Goal: Task Accomplishment & Management: Manage account settings

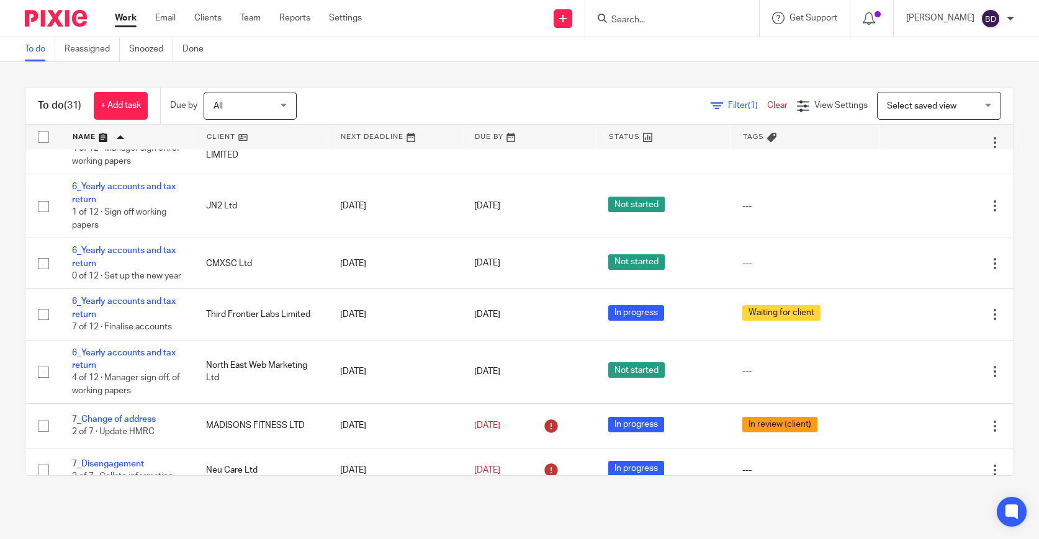
scroll to position [809, 0]
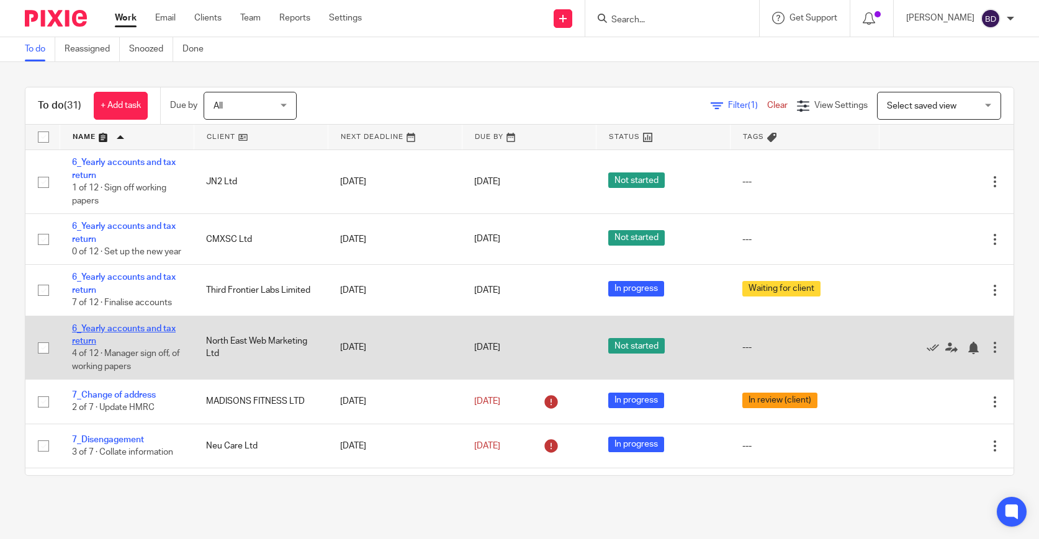
click at [151, 346] on link "6_Yearly accounts and tax return" at bounding box center [124, 335] width 104 height 21
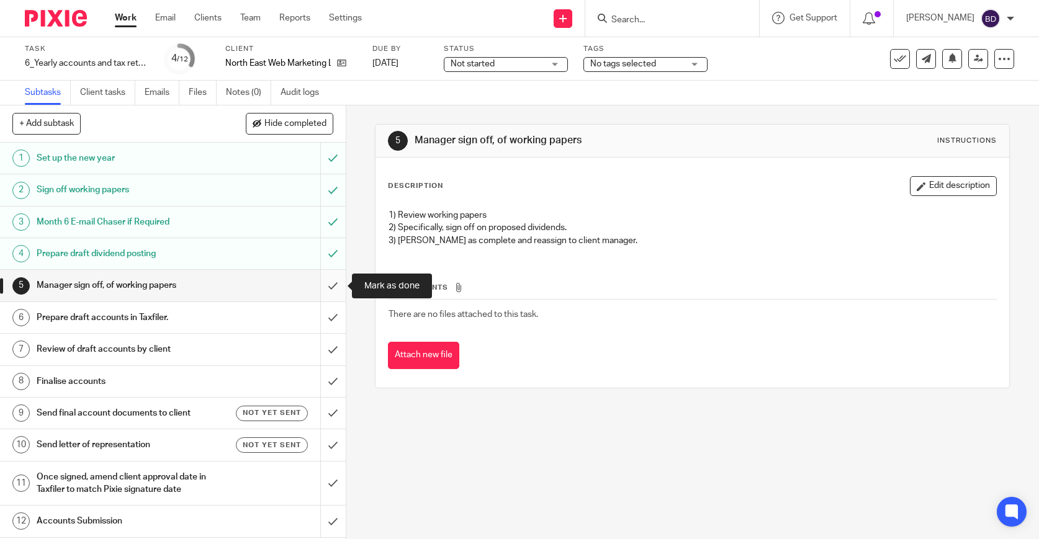
click at [334, 289] on input "submit" at bounding box center [173, 285] width 346 height 31
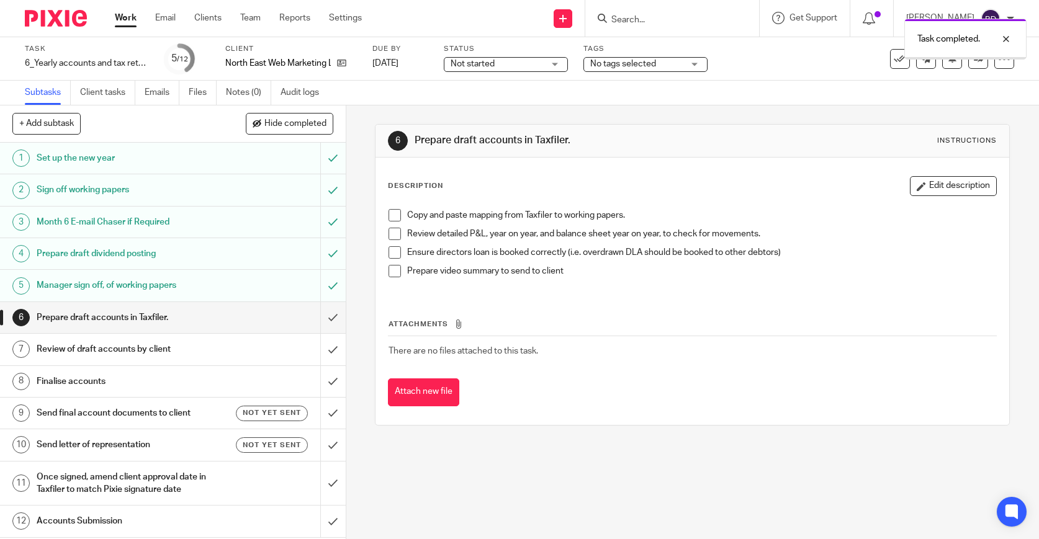
click at [333, 316] on input "submit" at bounding box center [173, 317] width 346 height 31
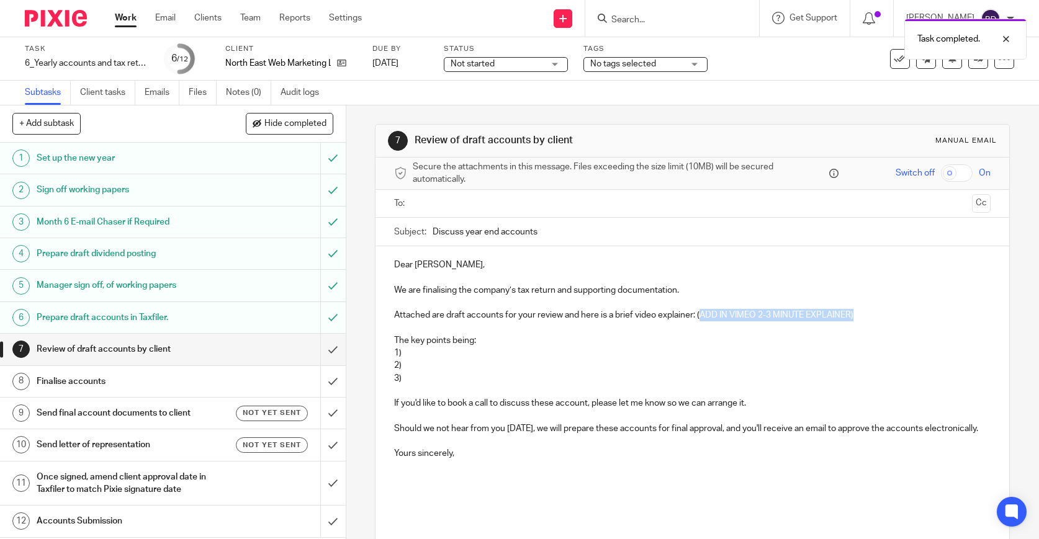
drag, startPoint x: 872, startPoint y: 320, endPoint x: 700, endPoint y: 321, distance: 171.9
click at [700, 321] on p "Attached are draft accounts for your review and here is a brief video explainer…" at bounding box center [692, 315] width 596 height 12
click at [699, 316] on p "Attached are draft accounts for your review and here is a brief video explainer…" at bounding box center [692, 315] width 596 height 12
click at [529, 353] on p "1)" at bounding box center [692, 353] width 596 height 12
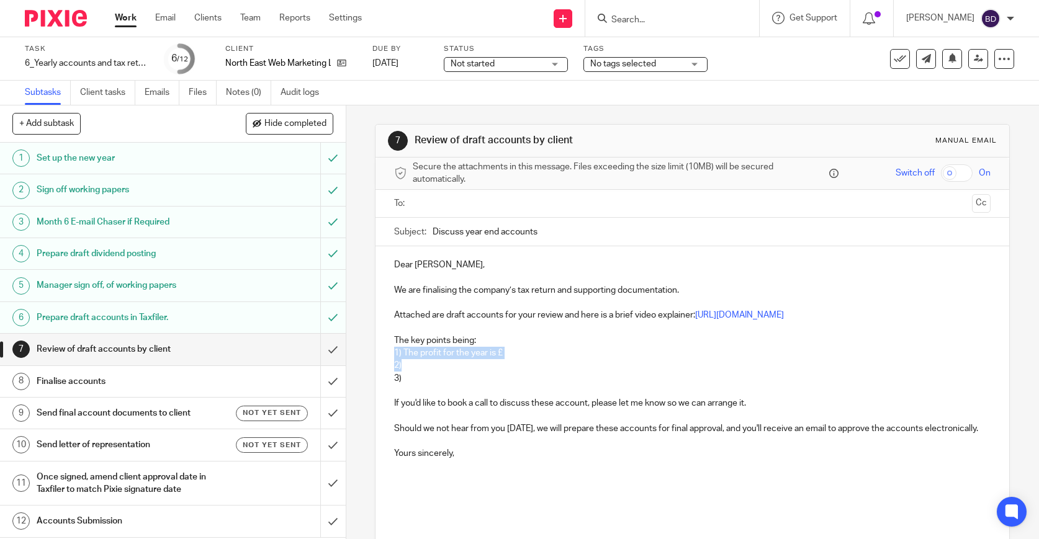
drag, startPoint x: 536, startPoint y: 345, endPoint x: 452, endPoint y: 361, distance: 84.6
click at [452, 361] on div "Dear Beverley, We are finalising the company’s tax return and supporting docume…" at bounding box center [692, 389] width 634 height 286
click at [529, 361] on p "2)" at bounding box center [692, 365] width 596 height 12
drag, startPoint x: 518, startPoint y: 357, endPoint x: 421, endPoint y: 357, distance: 96.2
click at [421, 357] on p "1) The profit for the year is £" at bounding box center [692, 353] width 596 height 12
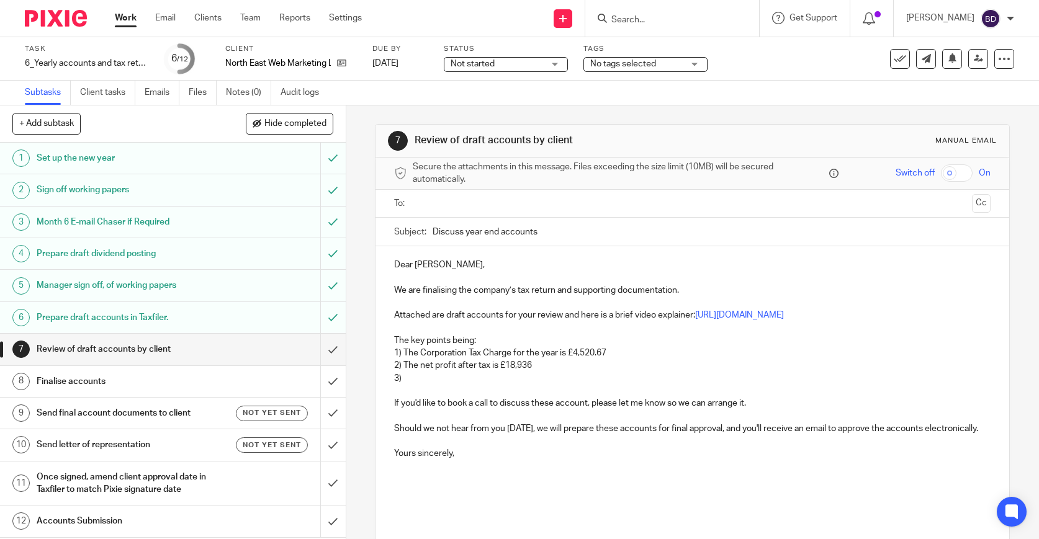
click at [419, 374] on p "3)" at bounding box center [692, 378] width 596 height 12
drag, startPoint x: 558, startPoint y: 238, endPoint x: 432, endPoint y: 234, distance: 126.1
click at [433, 234] on input "Discuss year end accounts" at bounding box center [712, 232] width 558 height 28
click at [542, 231] on input "North East Web Marketing_Year end accounts" at bounding box center [712, 232] width 558 height 28
click at [654, 236] on input "North East Web Marketing_Draft Year end accounts" at bounding box center [712, 232] width 558 height 28
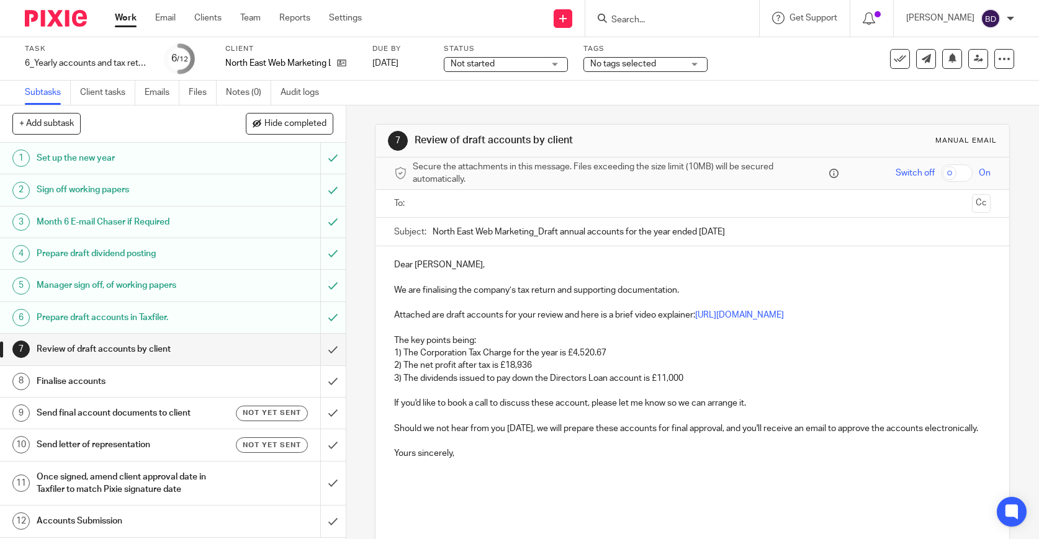
type input "North East Web Marketing_Draft annual accounts for the year ended 31 Mar 2025"
click at [620, 209] on input "text" at bounding box center [692, 204] width 550 height 14
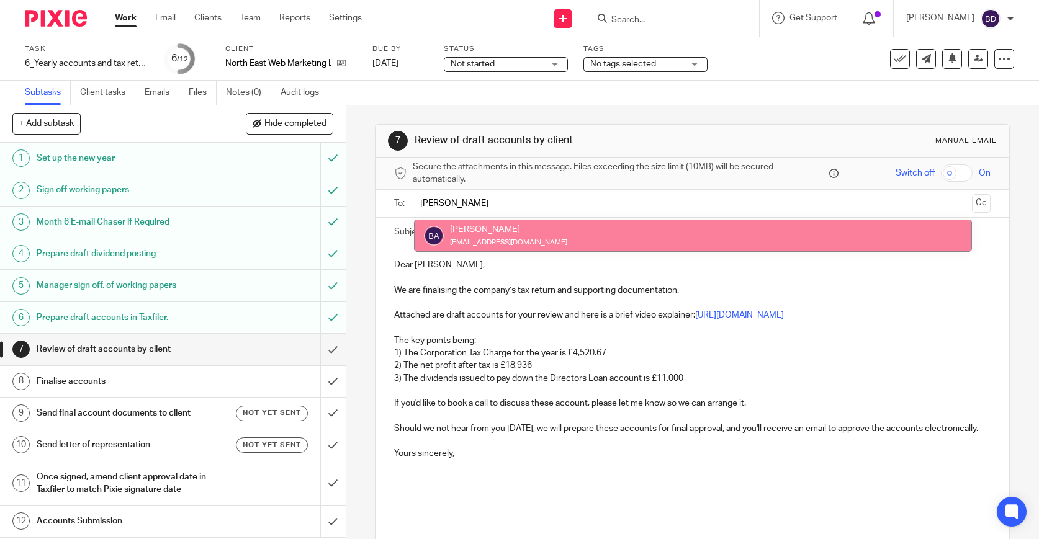
type input "bev"
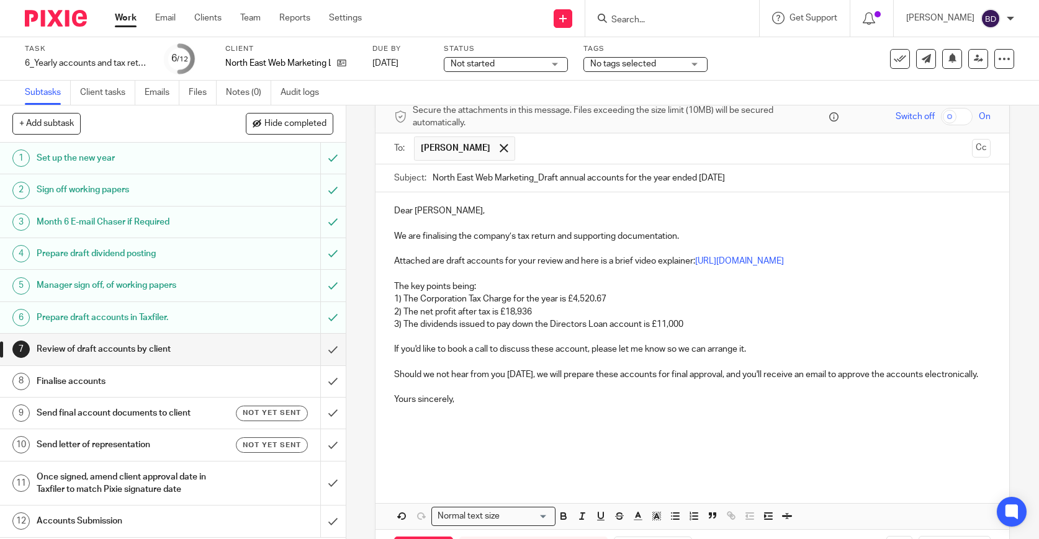
scroll to position [119, 0]
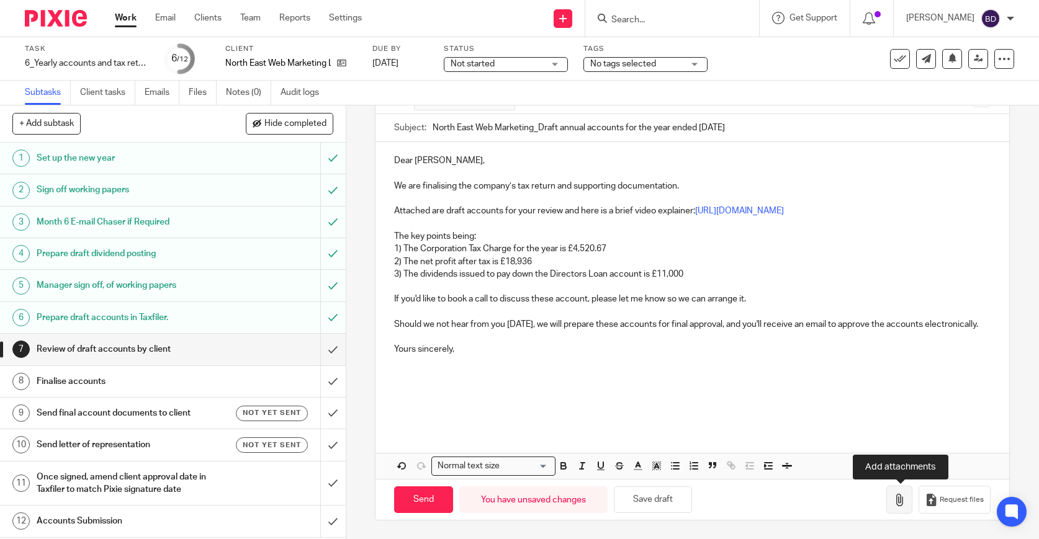
click at [902, 500] on icon "button" at bounding box center [899, 500] width 12 height 12
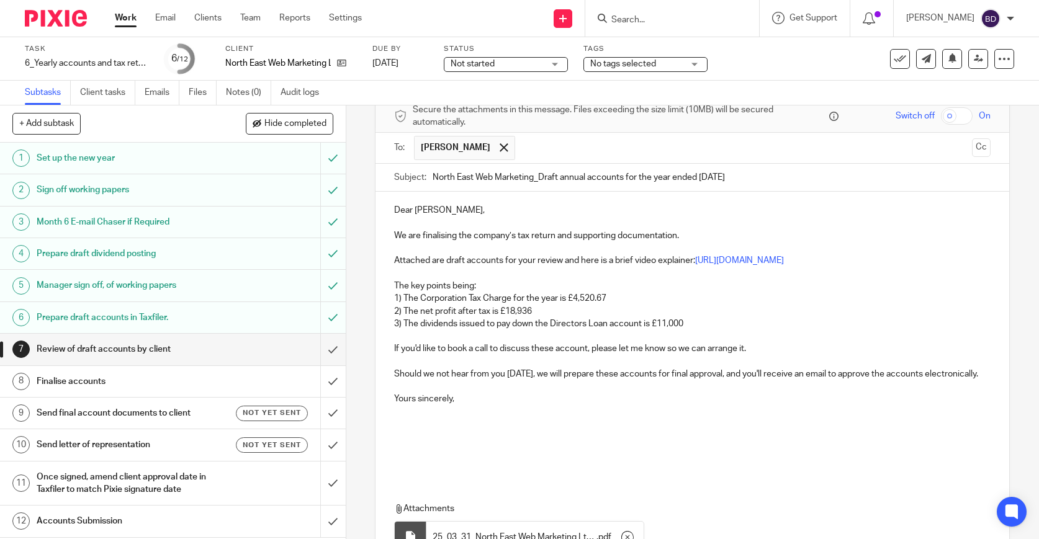
scroll to position [56, 0]
click at [760, 263] on link "https://vimeo.com/1110885200/5f717c7a7d?ts=105792&share=copy" at bounding box center [739, 261] width 89 height 9
click at [560, 406] on p "Yours sincerely," at bounding box center [692, 399] width 596 height 12
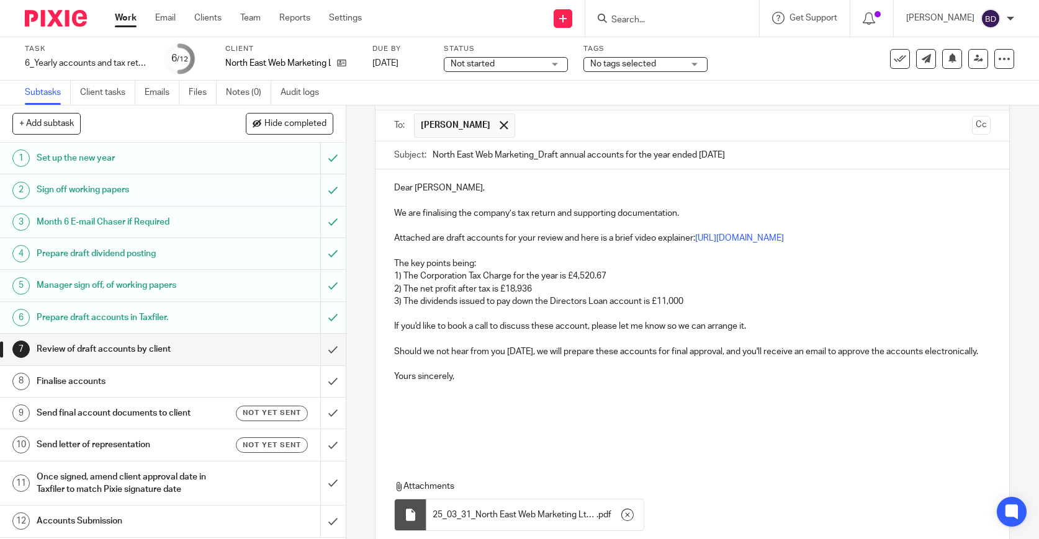
scroll to position [189, 0]
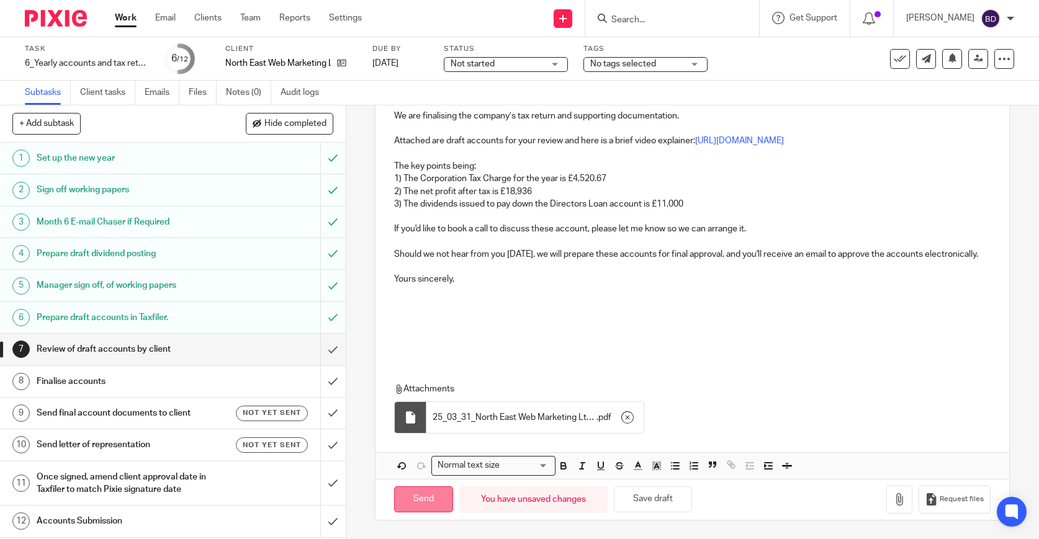
click at [410, 494] on input "Send" at bounding box center [423, 500] width 59 height 27
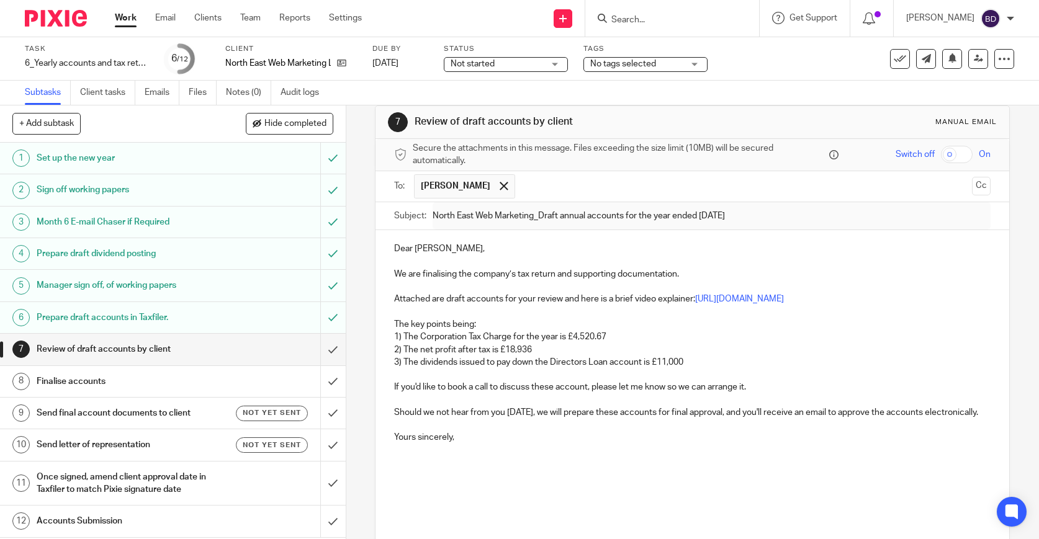
scroll to position [0, 0]
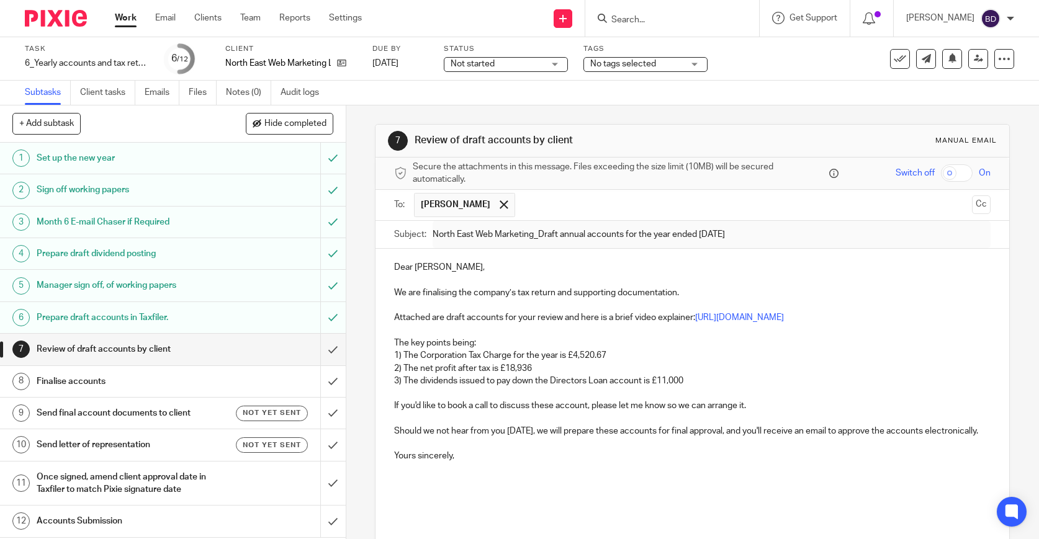
type input "Sent"
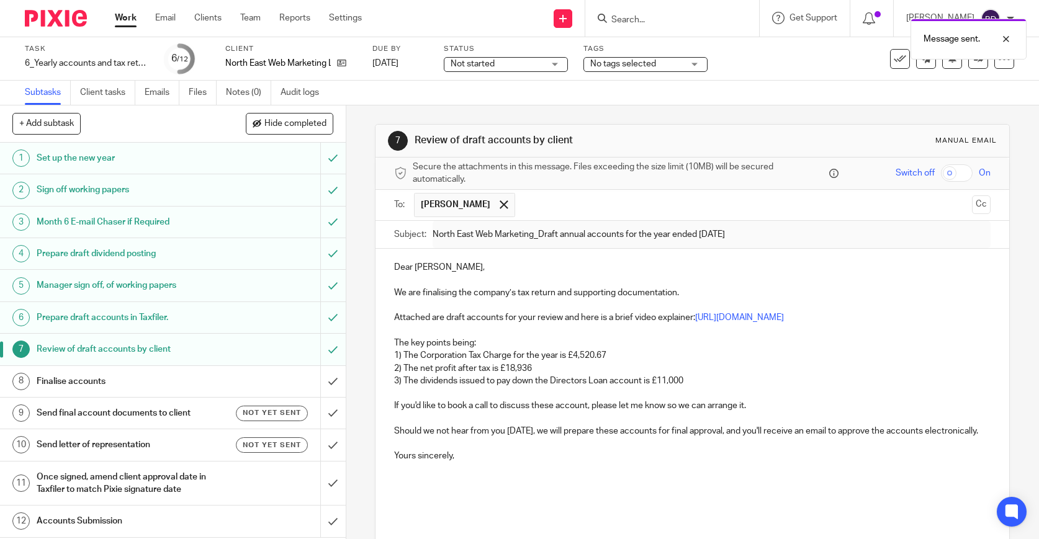
click at [554, 60] on div "Not started Not started" at bounding box center [506, 64] width 124 height 15
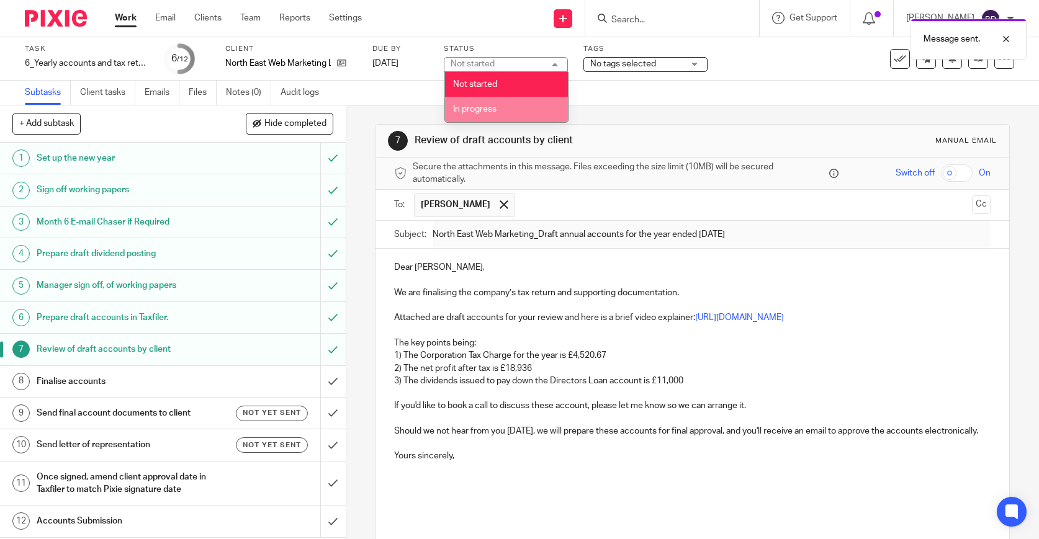
click at [512, 112] on li "In progress" at bounding box center [506, 109] width 123 height 25
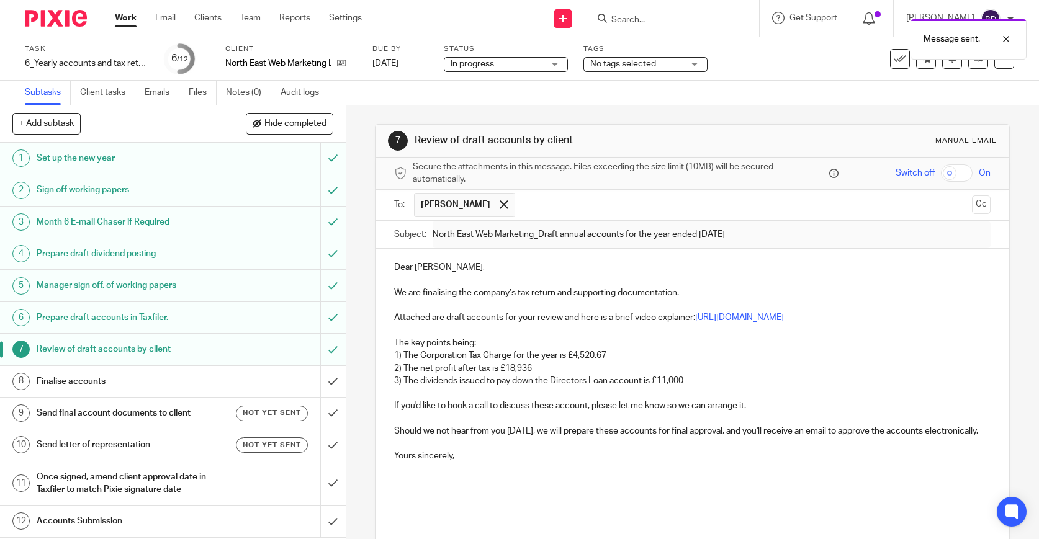
click at [663, 67] on span "No tags selected" at bounding box center [636, 64] width 93 height 13
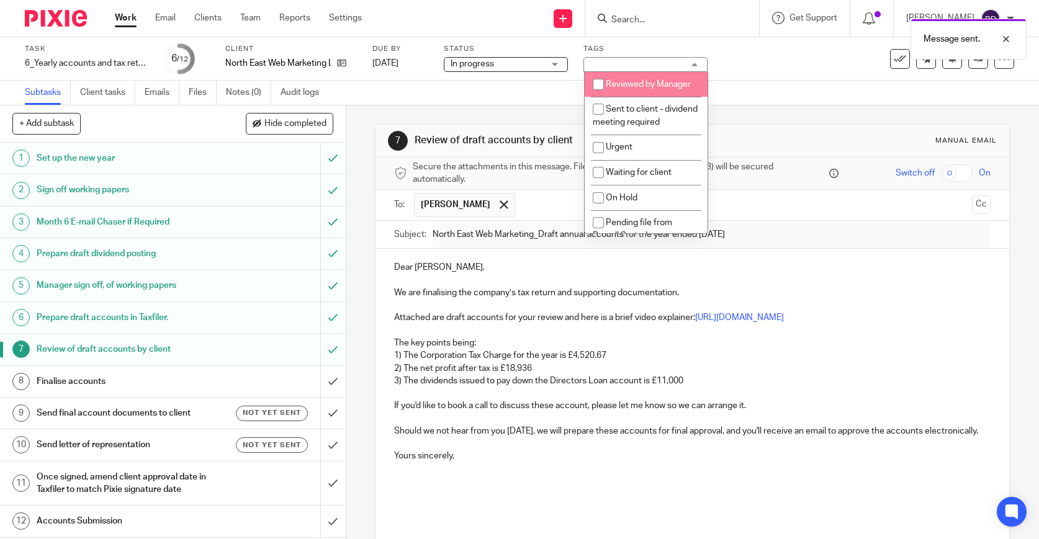
scroll to position [148, 0]
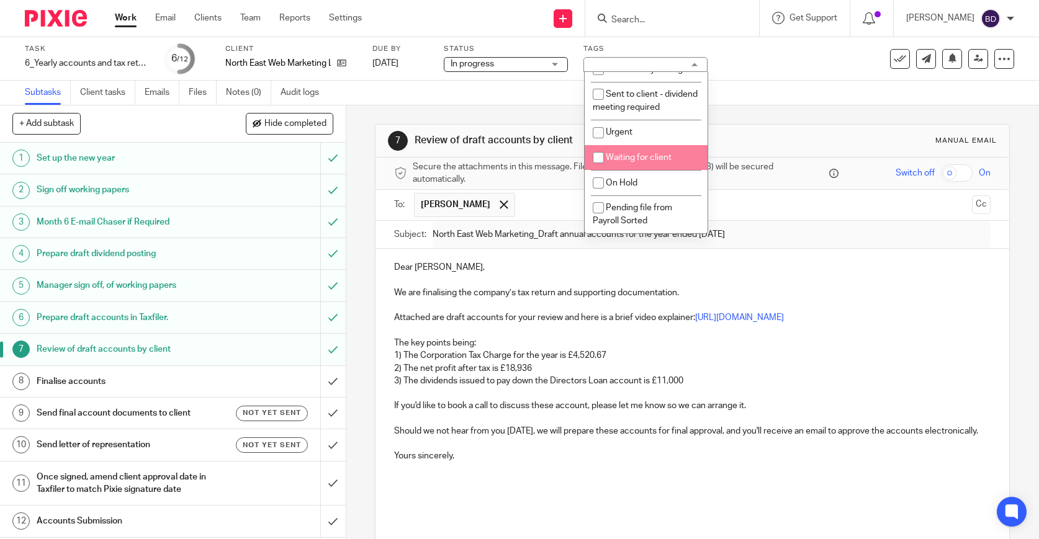
click at [643, 160] on span "Waiting for client" at bounding box center [639, 157] width 66 height 9
checkbox input "true"
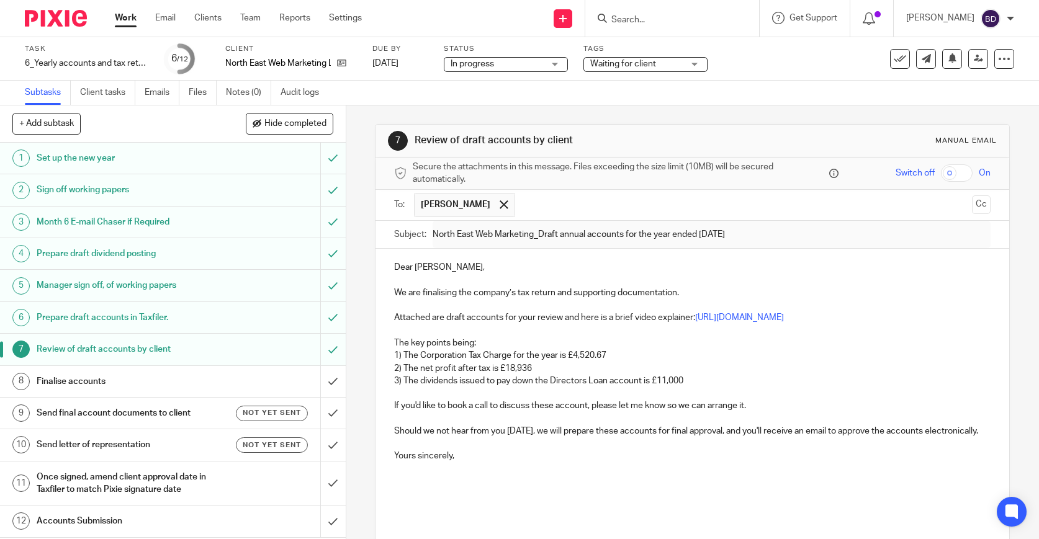
click at [754, 89] on div "Subtasks Client tasks Emails Files Notes (0) Audit logs" at bounding box center [519, 93] width 1039 height 25
click at [63, 19] on img at bounding box center [56, 18] width 62 height 17
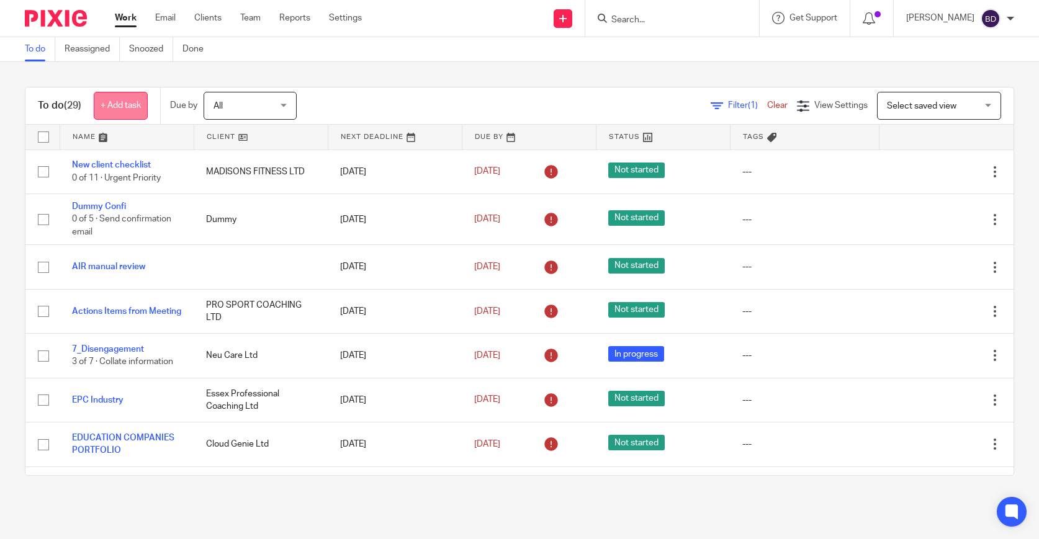
click at [120, 94] on link "+ Add task" at bounding box center [121, 106] width 54 height 28
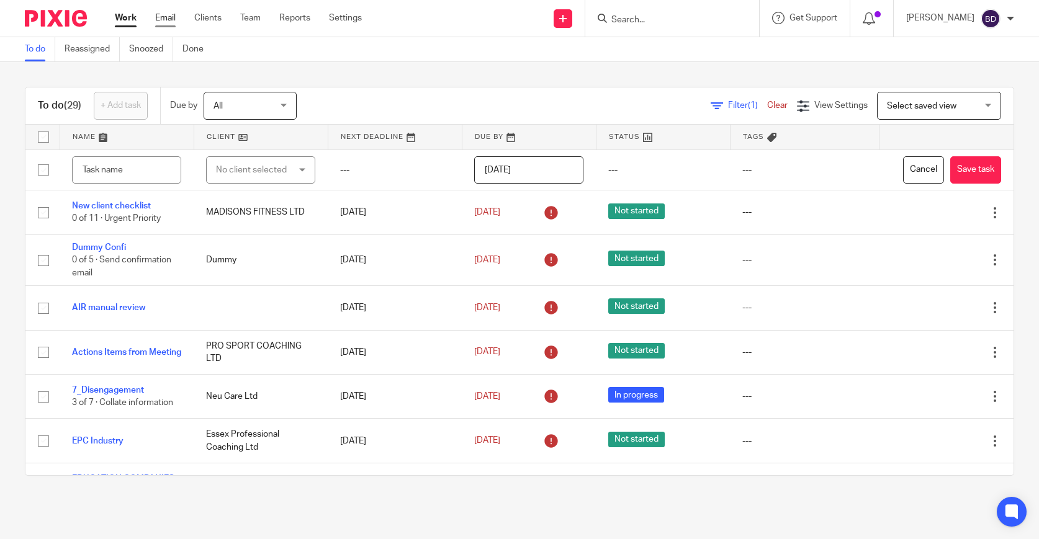
click at [160, 13] on link "Email" at bounding box center [165, 18] width 20 height 12
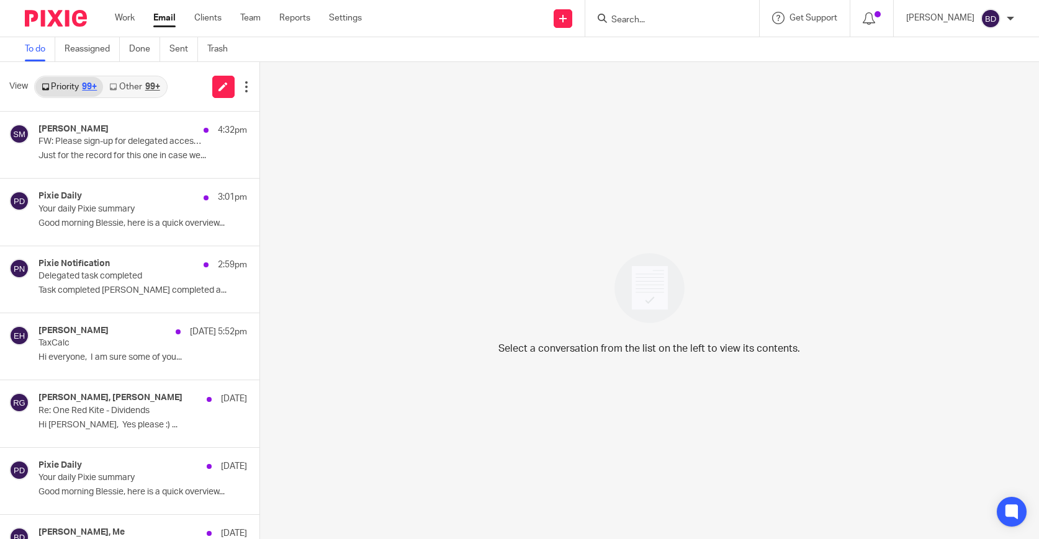
click at [71, 92] on link "Priority 99+" at bounding box center [69, 87] width 68 height 20
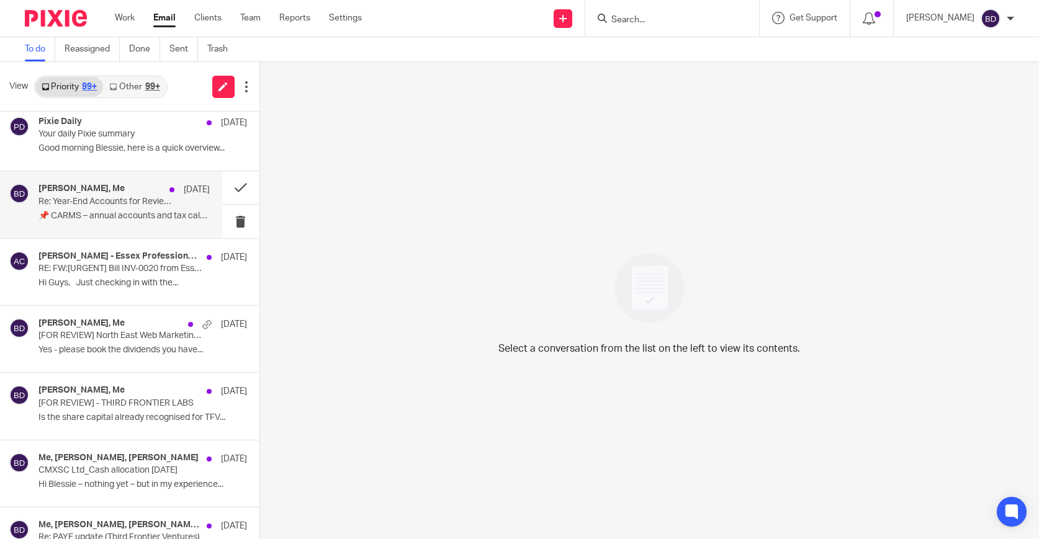
scroll to position [346, 0]
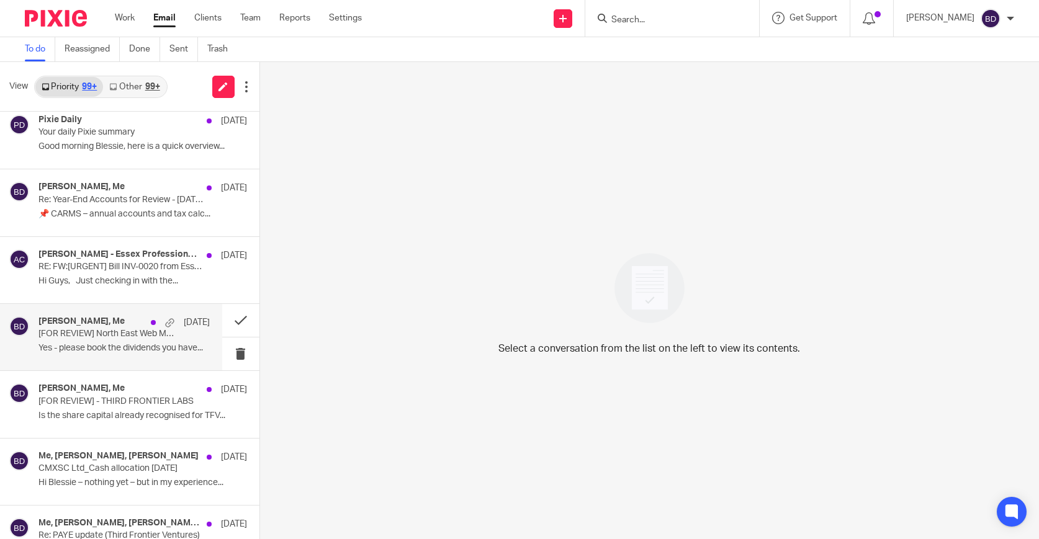
click at [106, 354] on div "Samantha McDonald, Me 14 Aug [FOR REVIEW] North East Web Marketing_Year End acc…" at bounding box center [123, 338] width 171 height 42
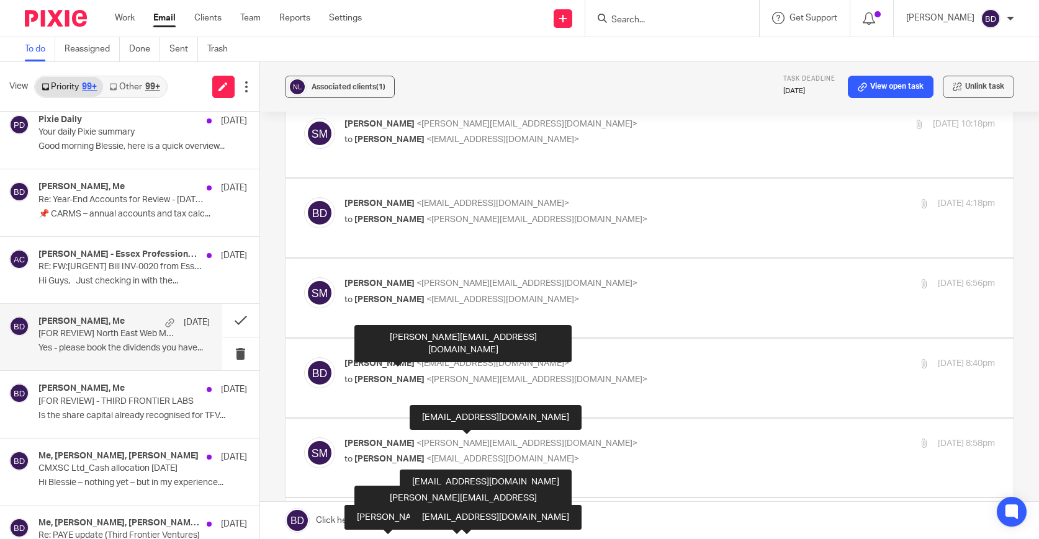
scroll to position [0, 0]
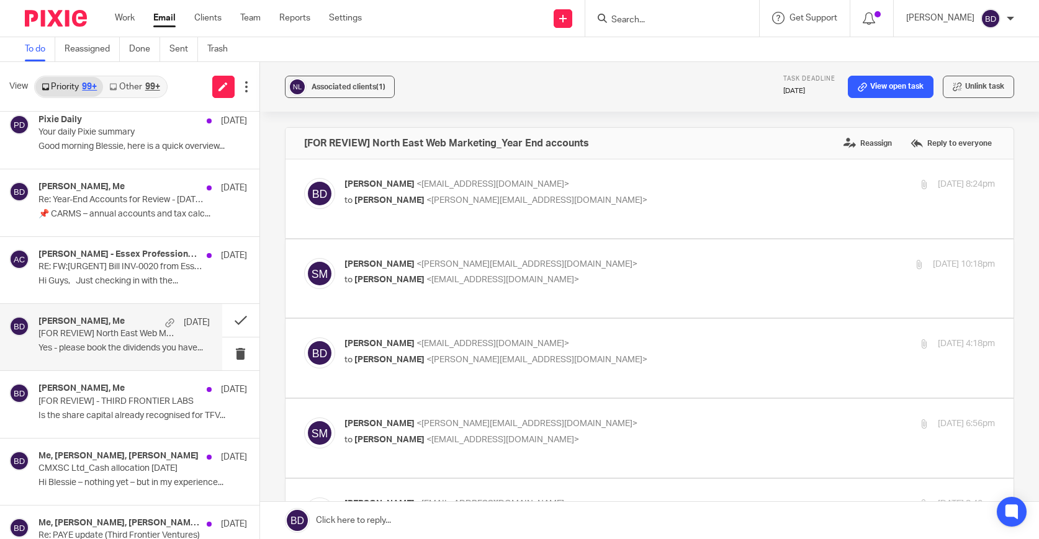
click at [504, 205] on span "<[PERSON_NAME][EMAIL_ADDRESS][DOMAIN_NAME]>" at bounding box center [536, 200] width 221 height 9
checkbox input "true"
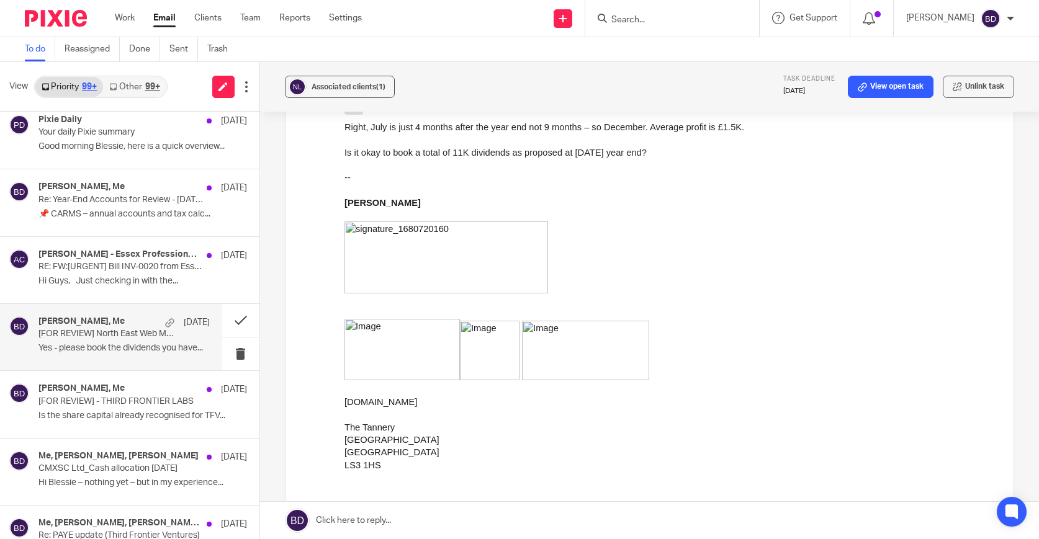
scroll to position [1209, 0]
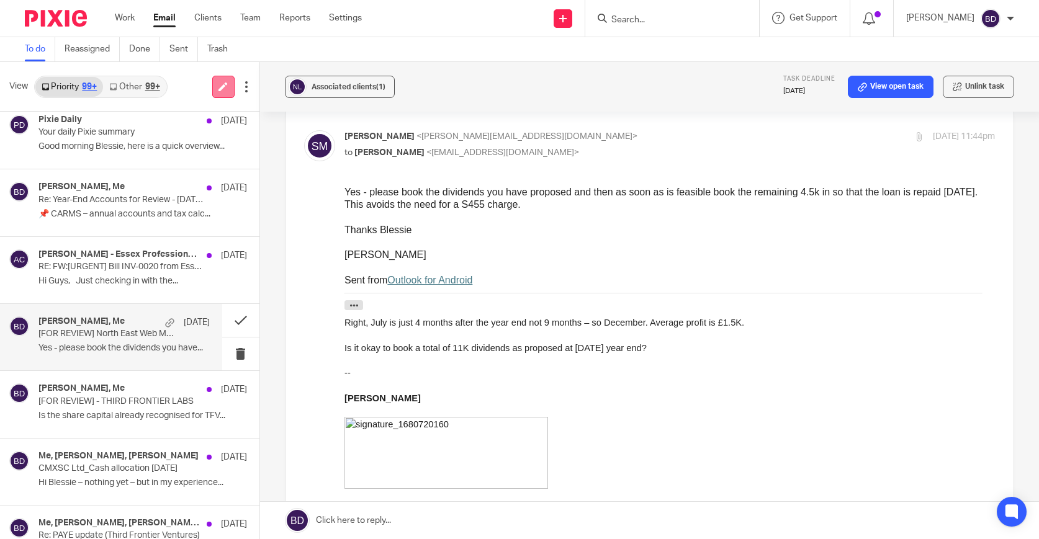
click at [222, 85] on icon at bounding box center [222, 86] width 9 height 9
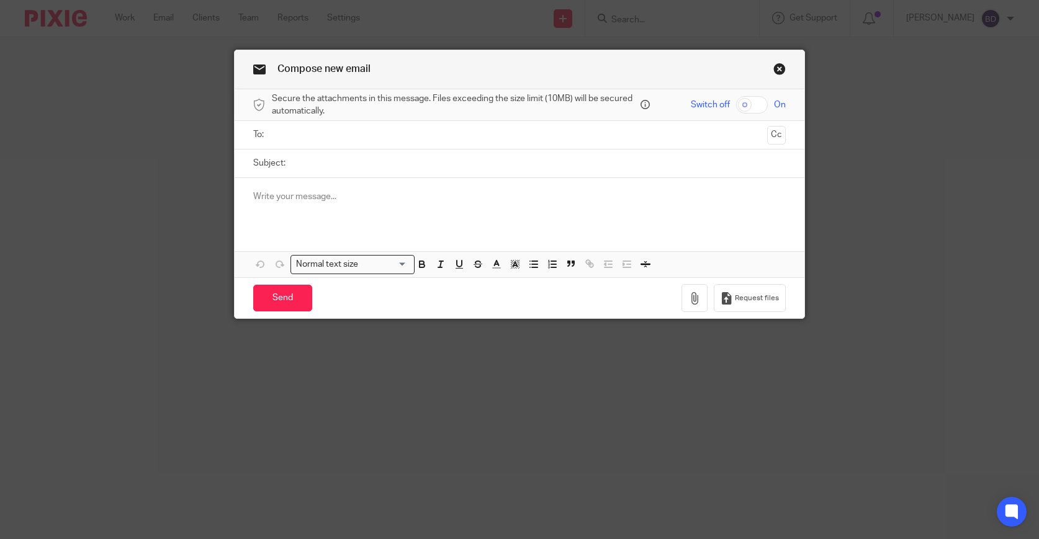
click at [780, 70] on link "Close this dialog window" at bounding box center [779, 71] width 12 height 17
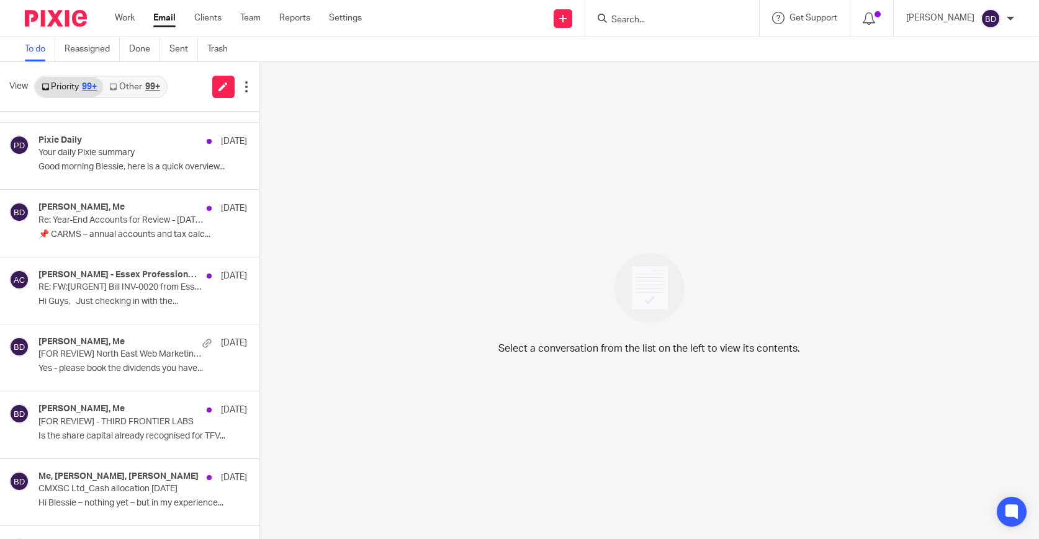
scroll to position [326, 0]
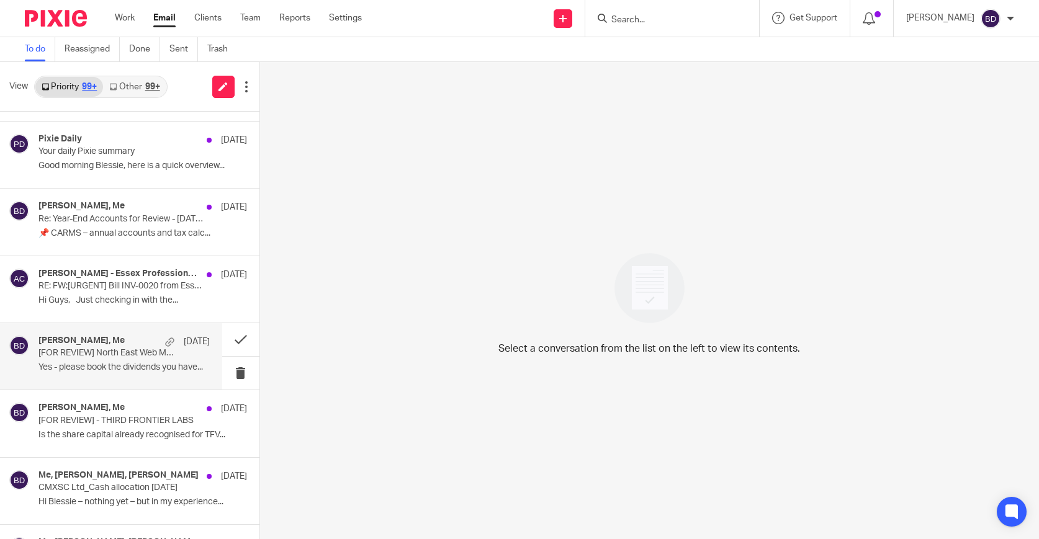
click at [132, 352] on p "[FOR REVIEW] North East Web Marketing_Year End accounts" at bounding box center [106, 353] width 137 height 11
click at [248, 87] on icon at bounding box center [246, 87] width 12 height 12
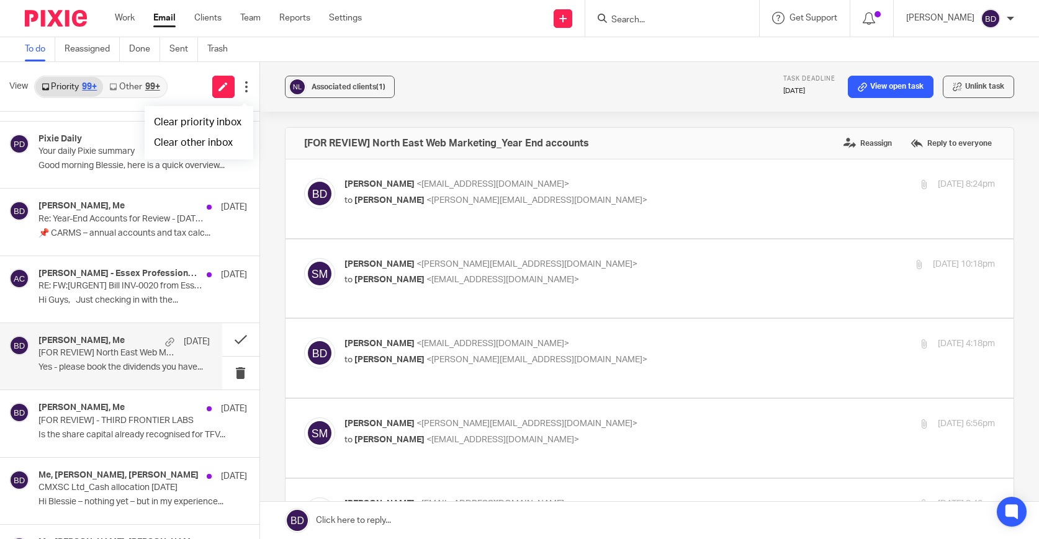
scroll to position [0, 0]
click at [904, 93] on link "View open task" at bounding box center [891, 87] width 86 height 22
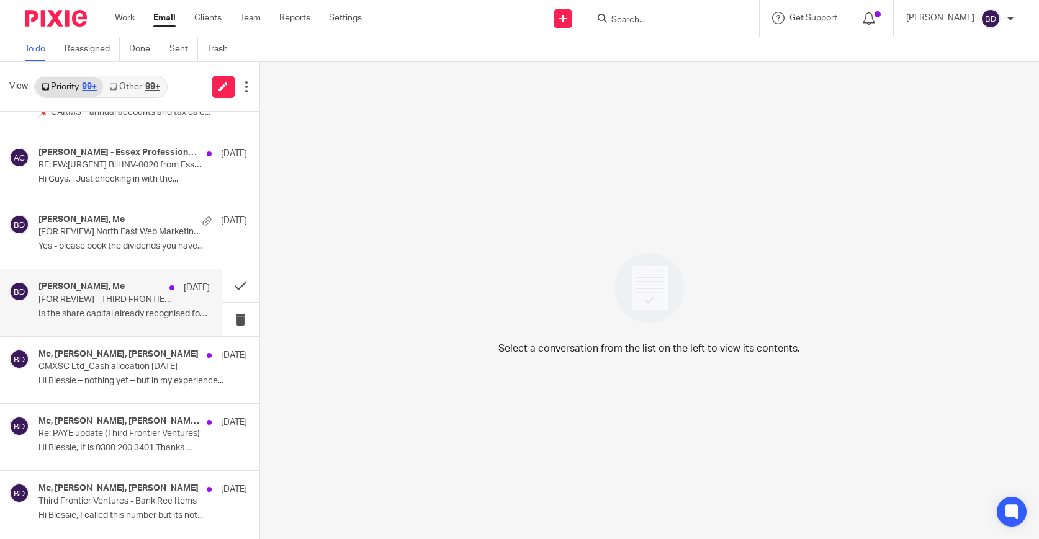
scroll to position [439, 0]
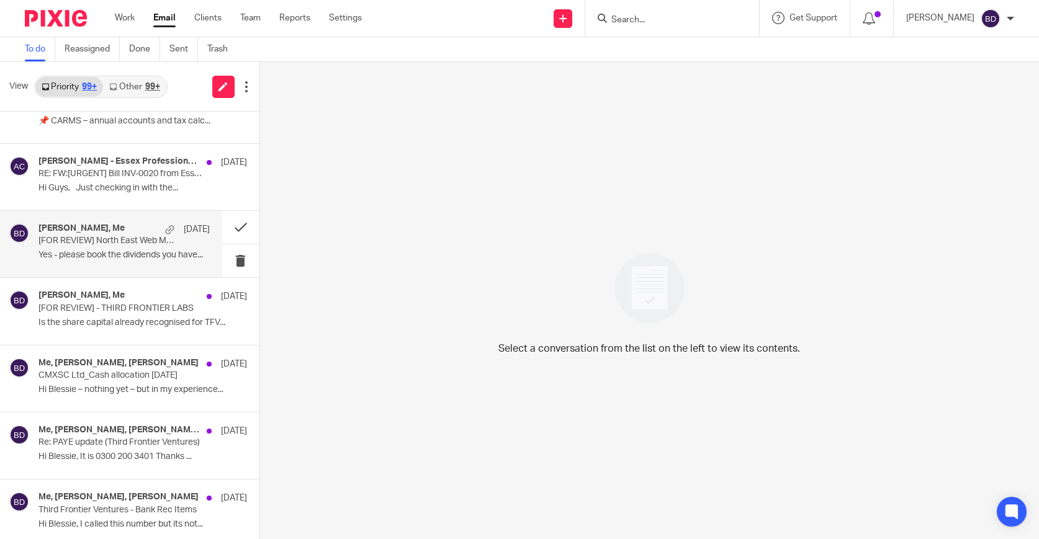
click at [140, 256] on p "Yes - please book the dividends you have..." at bounding box center [123, 255] width 171 height 11
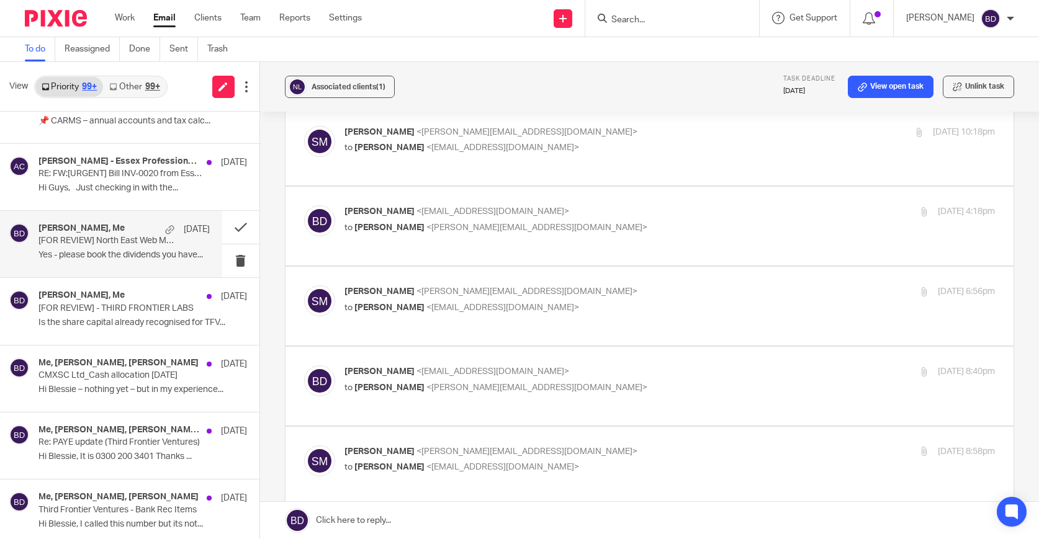
scroll to position [133, 0]
click at [249, 94] on button at bounding box center [246, 87] width 20 height 26
click at [223, 92] on link at bounding box center [223, 87] width 22 height 22
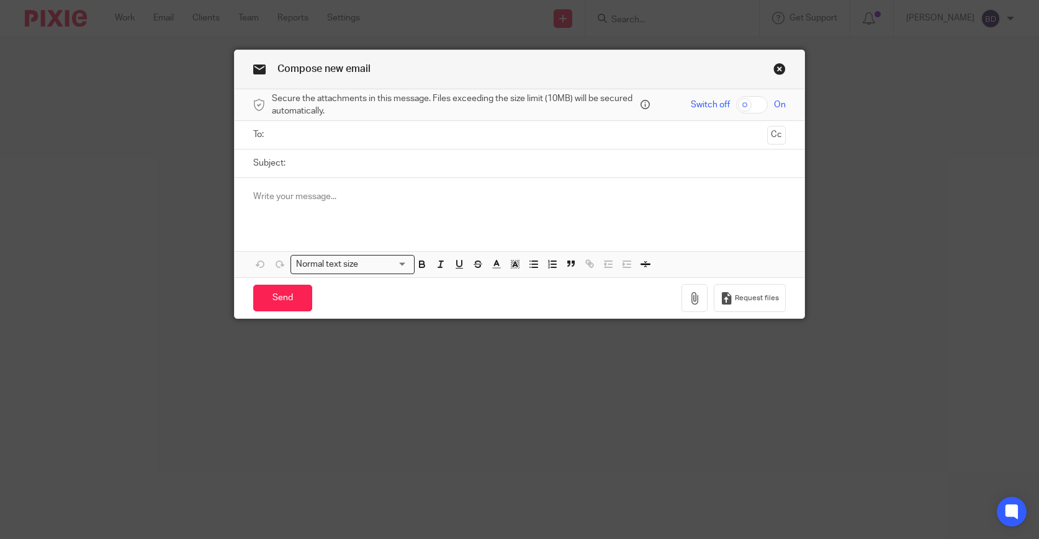
click at [783, 70] on link "Close this dialog window" at bounding box center [779, 71] width 12 height 17
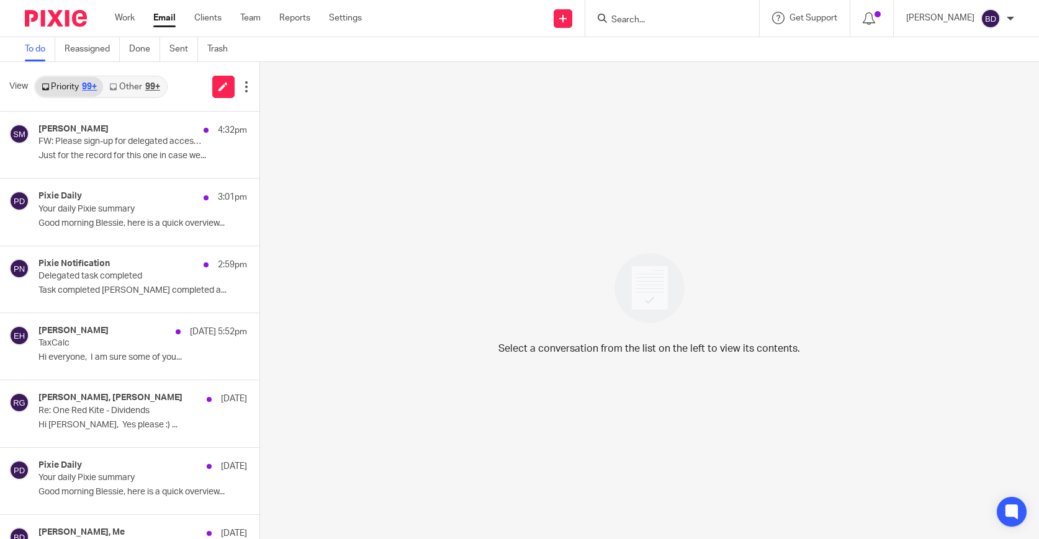
click at [707, 18] on input "Search" at bounding box center [666, 20] width 112 height 11
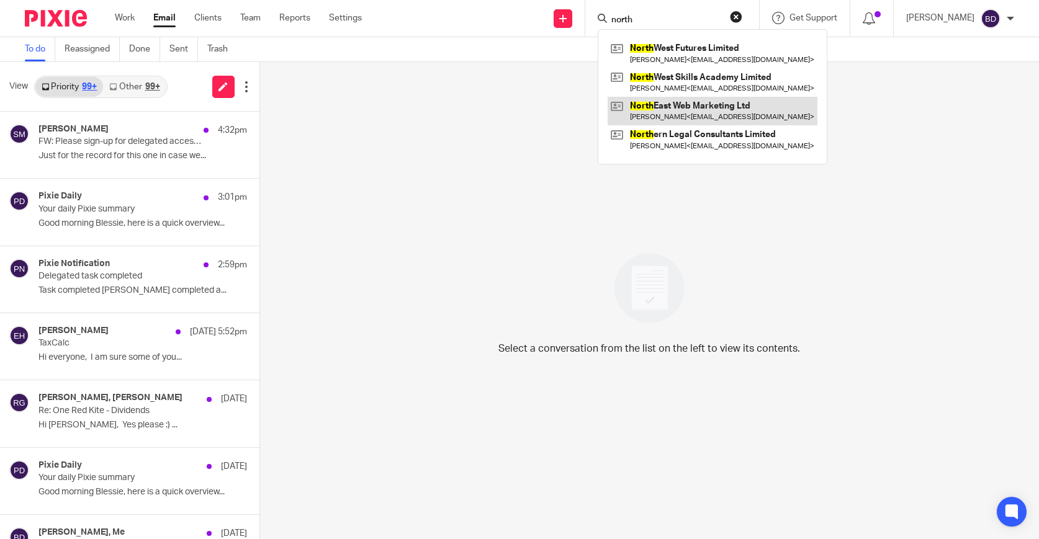
type input "north"
click at [729, 117] on link at bounding box center [713, 111] width 210 height 29
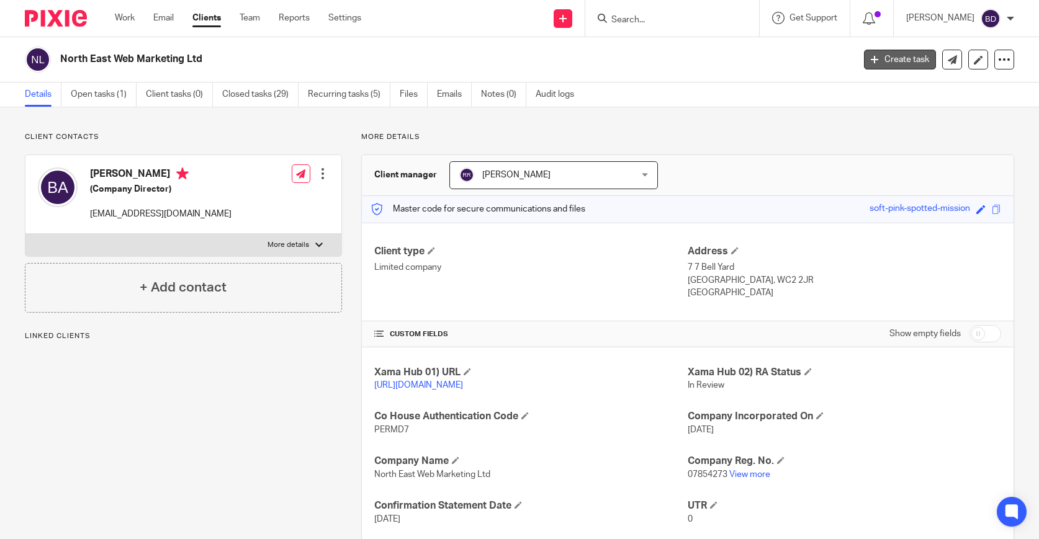
click at [888, 61] on link "Create task" at bounding box center [900, 60] width 72 height 20
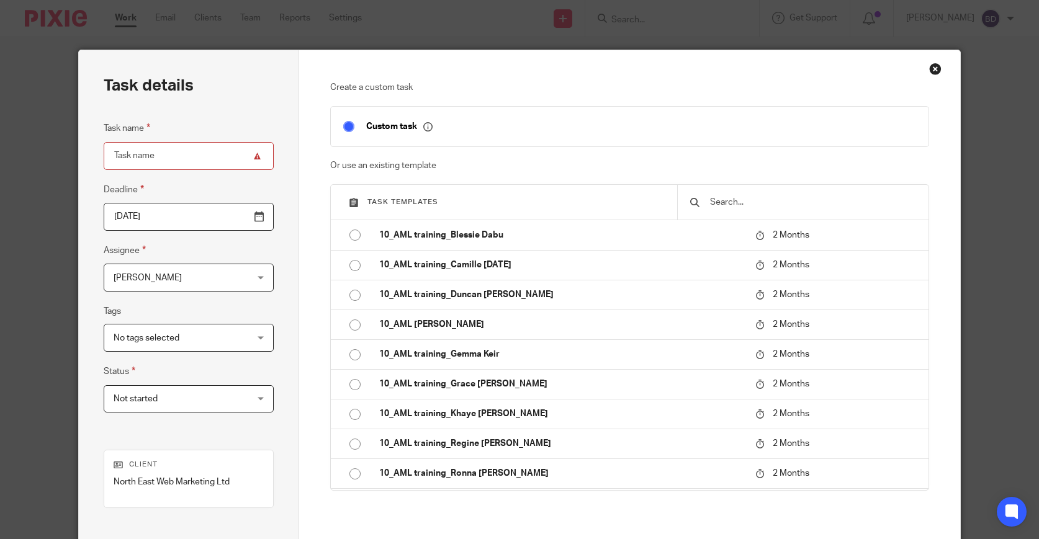
click at [724, 202] on input "text" at bounding box center [813, 203] width 208 height 14
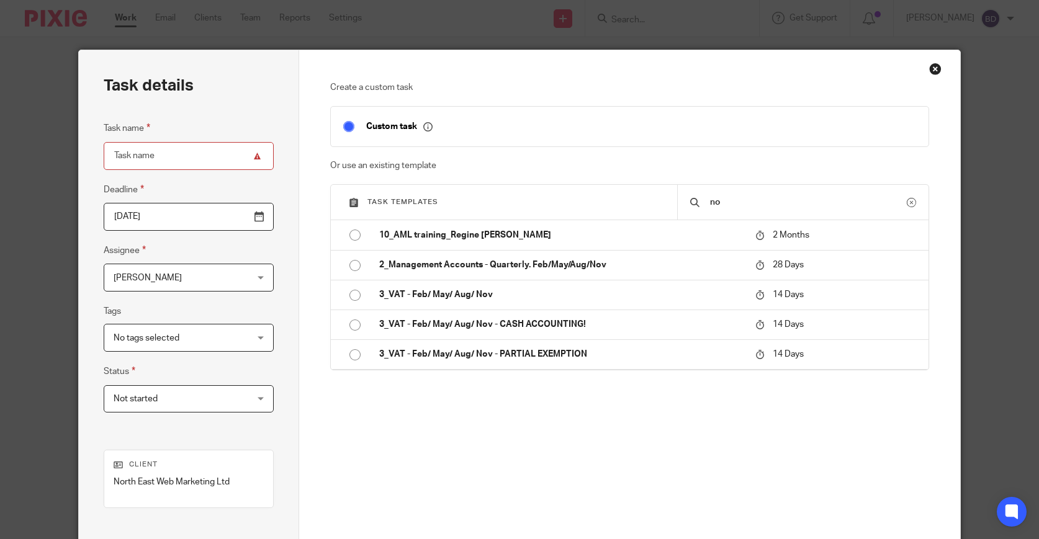
type input "n"
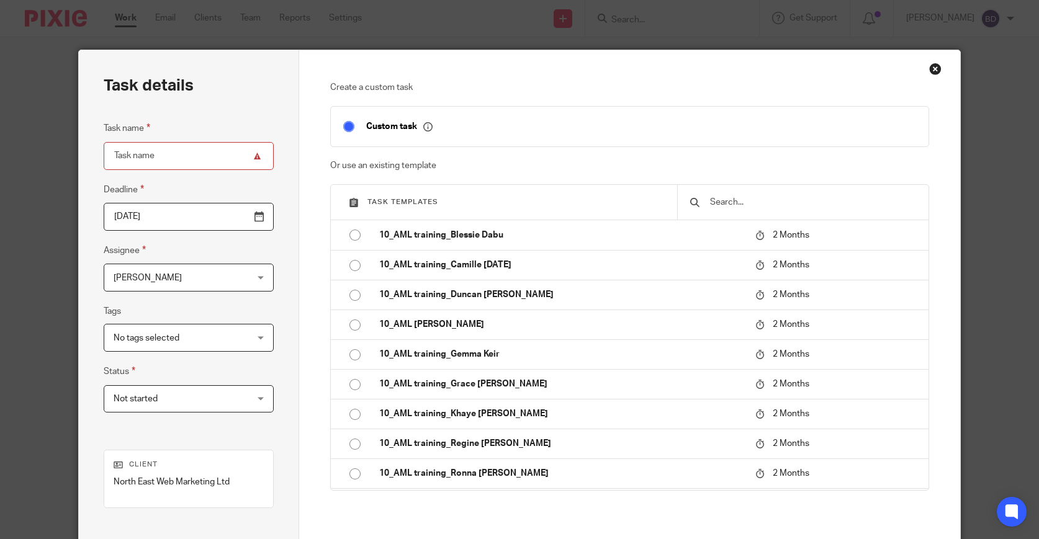
click at [186, 151] on input "Task name" at bounding box center [189, 156] width 170 height 28
click at [393, 127] on p "Custom task" at bounding box center [399, 126] width 66 height 11
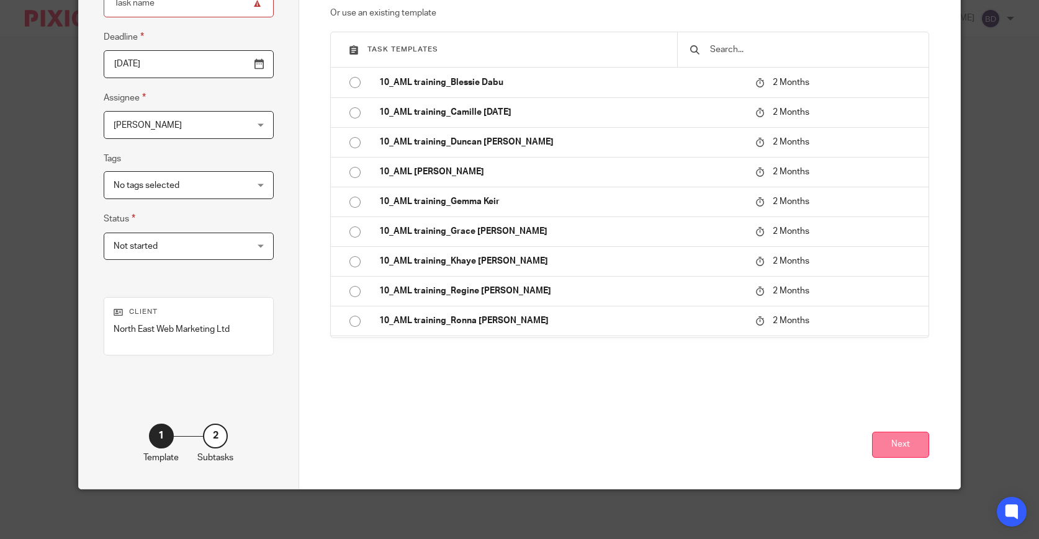
click at [897, 447] on button "Next" at bounding box center [900, 445] width 57 height 27
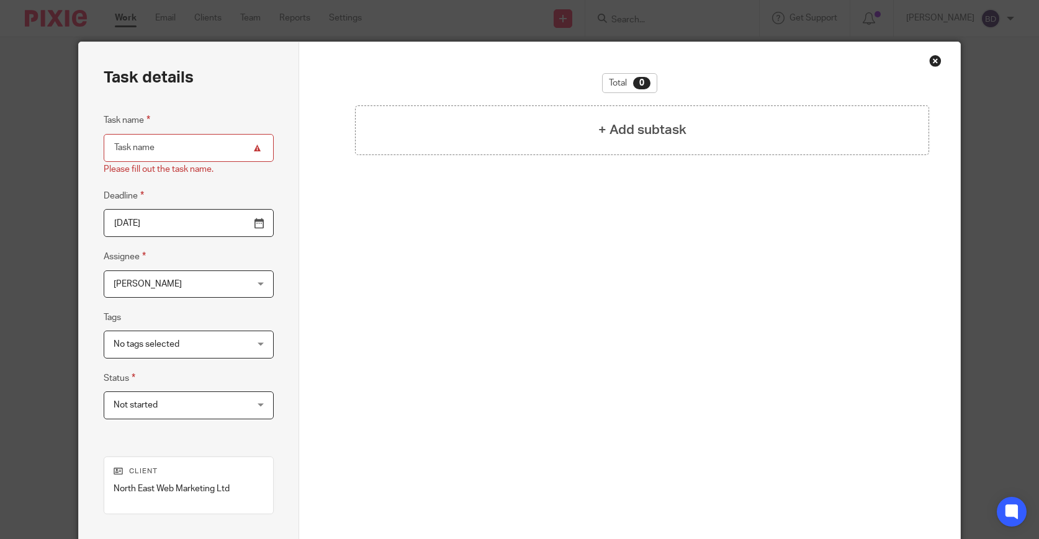
scroll to position [0, 0]
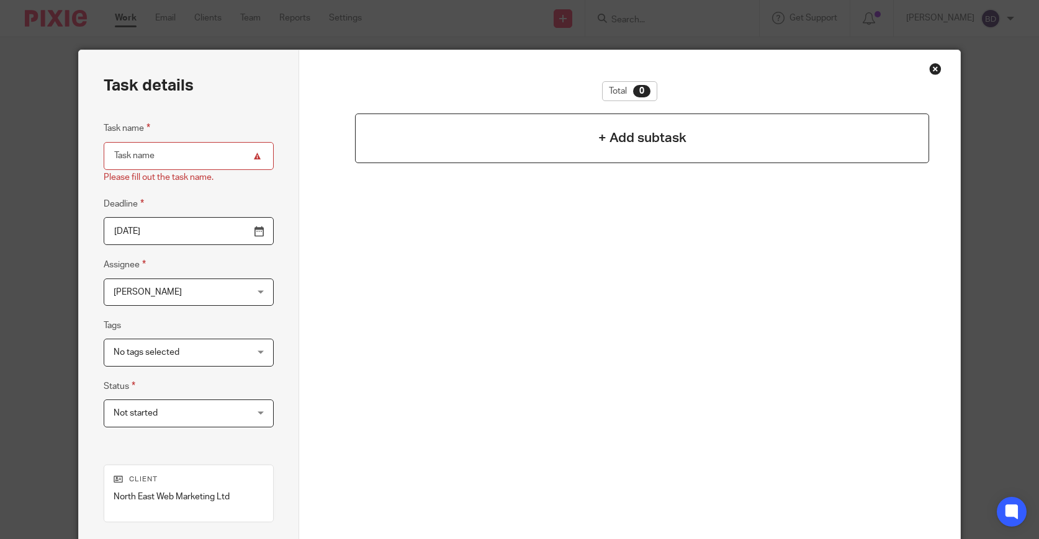
click at [590, 150] on div "+ Add subtask" at bounding box center [642, 139] width 575 height 50
click at [627, 142] on h4 "+ Add subtask" at bounding box center [642, 137] width 88 height 19
click at [203, 162] on input "Task name" at bounding box center [189, 156] width 170 height 28
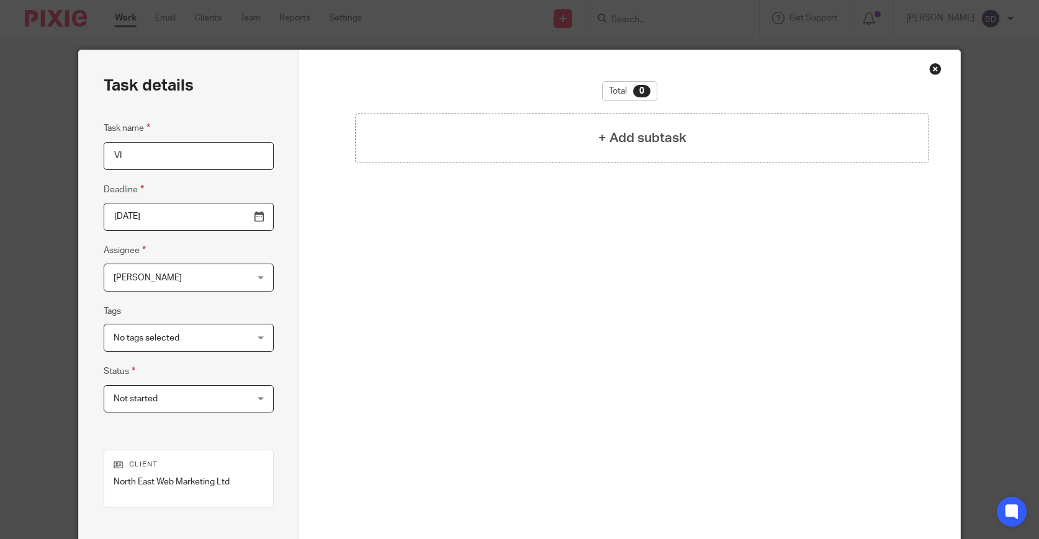
type input "V"
type input "[PERSON_NAME] issuance as at [DATE]"
click at [500, 168] on div "Total 0 + Add subtask" at bounding box center [630, 235] width 600 height 308
click at [501, 157] on div "+ Add subtask" at bounding box center [642, 139] width 575 height 50
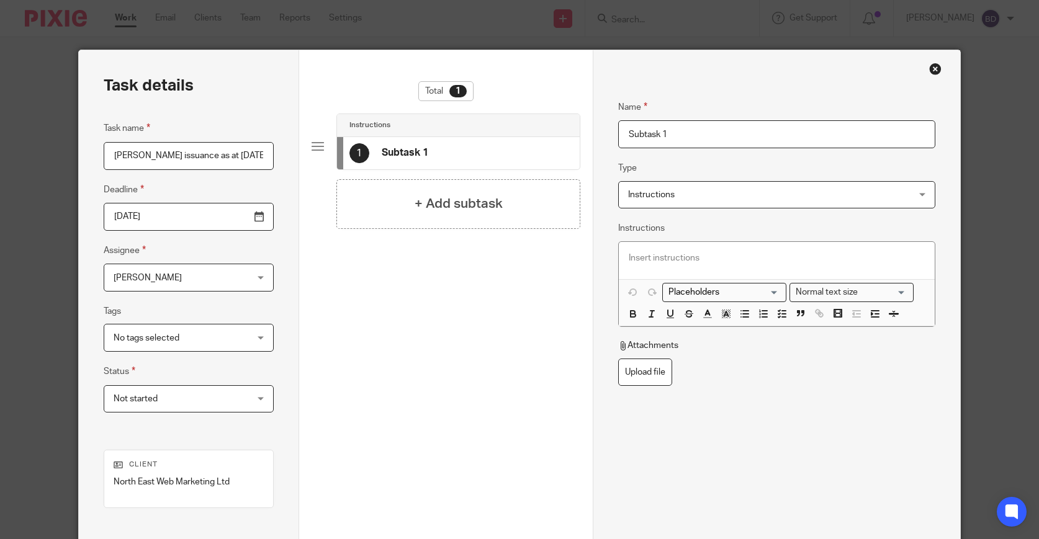
click at [925, 200] on div "Instructions Instructions" at bounding box center [776, 195] width 317 height 28
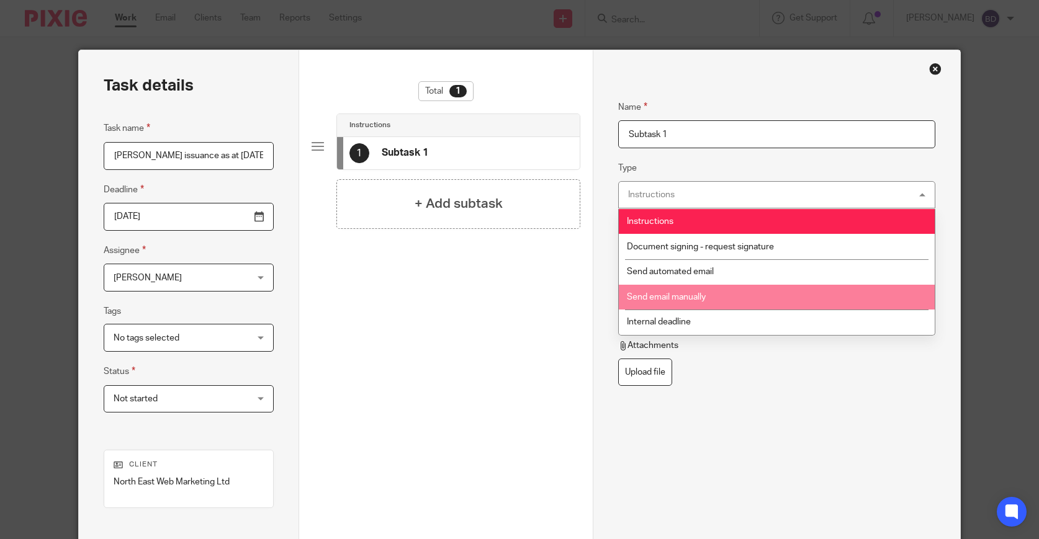
click at [523, 333] on div "Total 1 Instructions 1 Subtask 1 + Add subtask" at bounding box center [446, 258] width 269 height 354
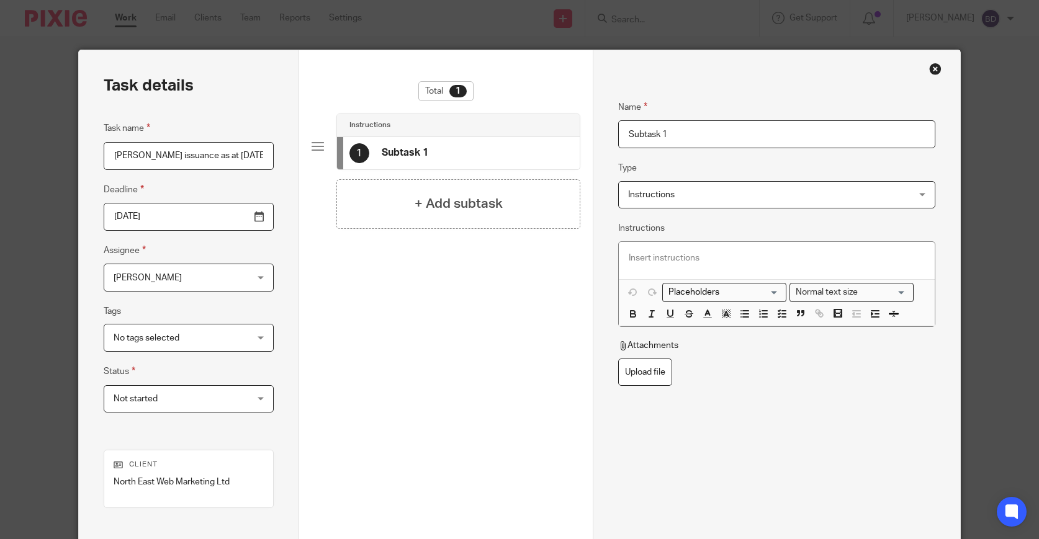
click at [486, 156] on div "1 Subtask 1" at bounding box center [458, 153] width 243 height 32
drag, startPoint x: 718, startPoint y: 134, endPoint x: 550, endPoint y: 137, distance: 168.2
click at [550, 137] on div "Task details Task name Divis issuance as at Dec25 Deadline 2025-08-17 Assignee …" at bounding box center [520, 345] width 882 height 591
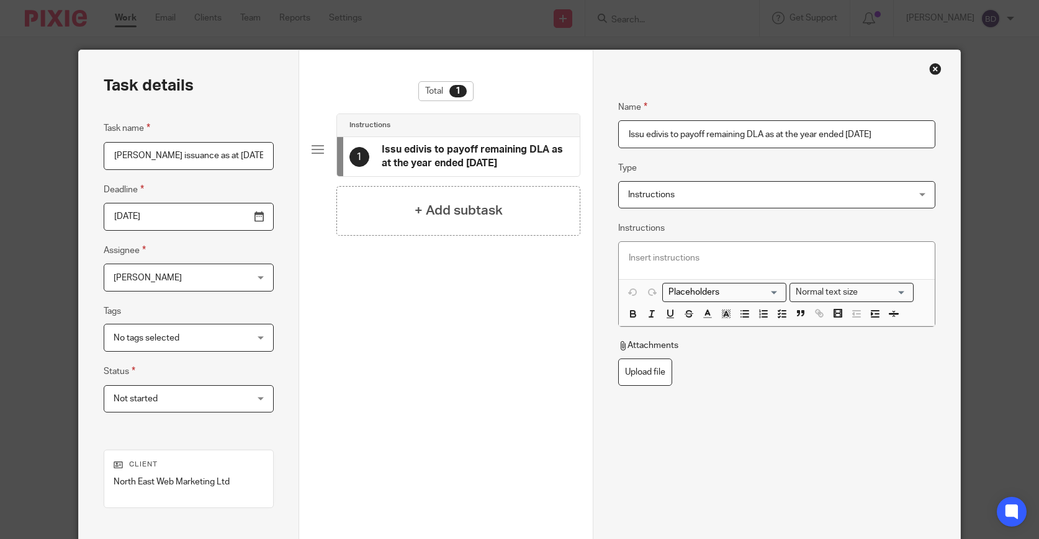
click at [644, 137] on input "Issu edivis to payoff remaining DLA as at the year ended 31 Mar25" at bounding box center [776, 134] width 317 height 28
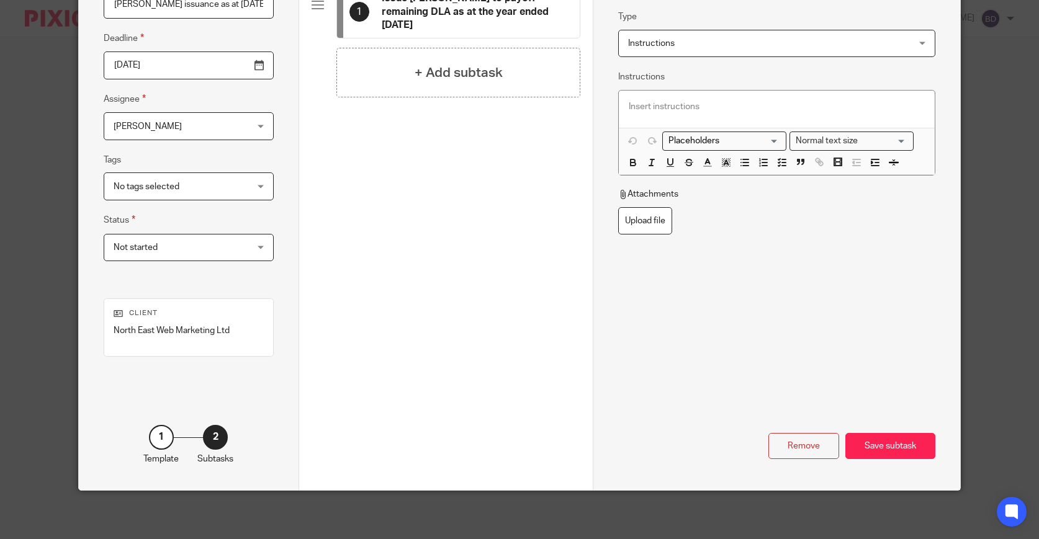
scroll to position [153, 0]
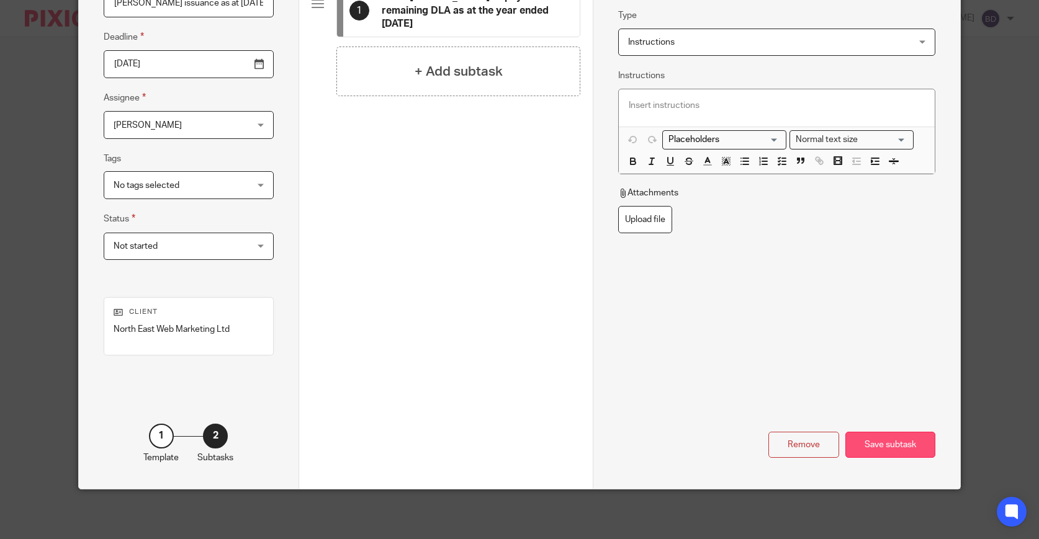
type input "Issue Divis to payoff remaining DLA as at the year ended 31 Mar25"
click at [876, 438] on div "Save subtask" at bounding box center [890, 445] width 90 height 27
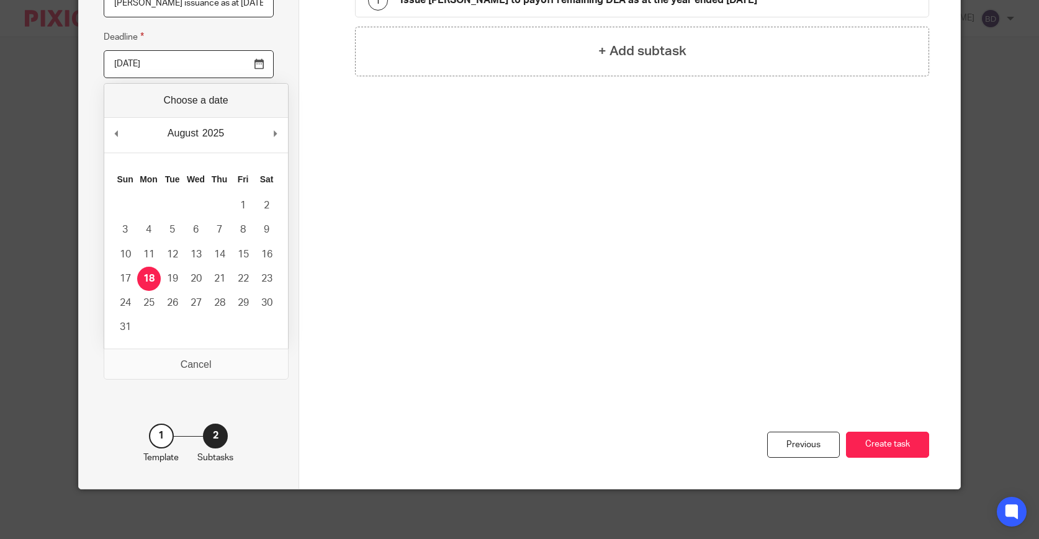
click at [252, 60] on input "2025-08-17" at bounding box center [189, 64] width 170 height 28
click at [272, 135] on div "August January February March April May June July August September October Nove…" at bounding box center [196, 135] width 184 height 35
type input "2025-12-14"
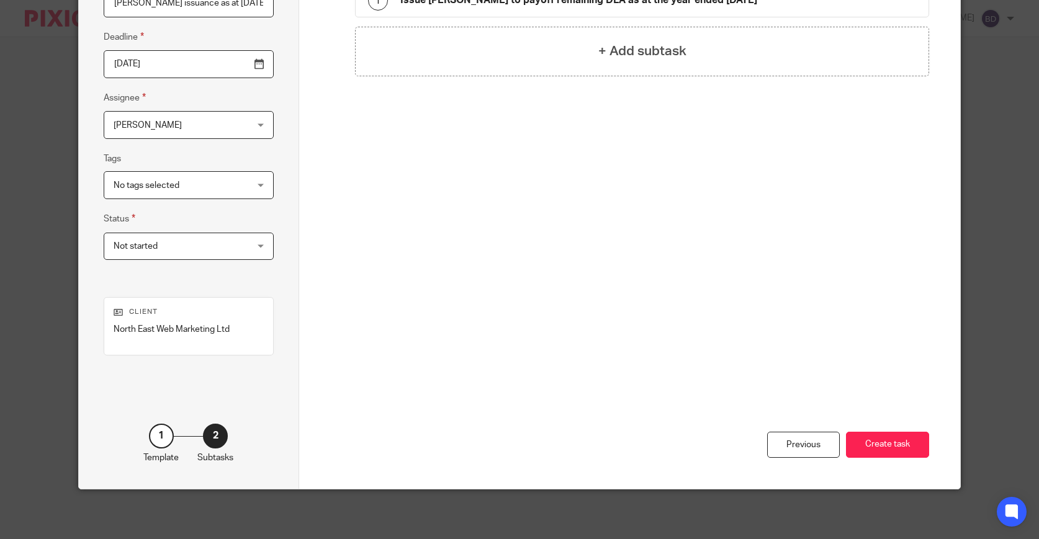
click at [253, 124] on div "Blessie Dabu Blessie Dabu" at bounding box center [189, 125] width 170 height 28
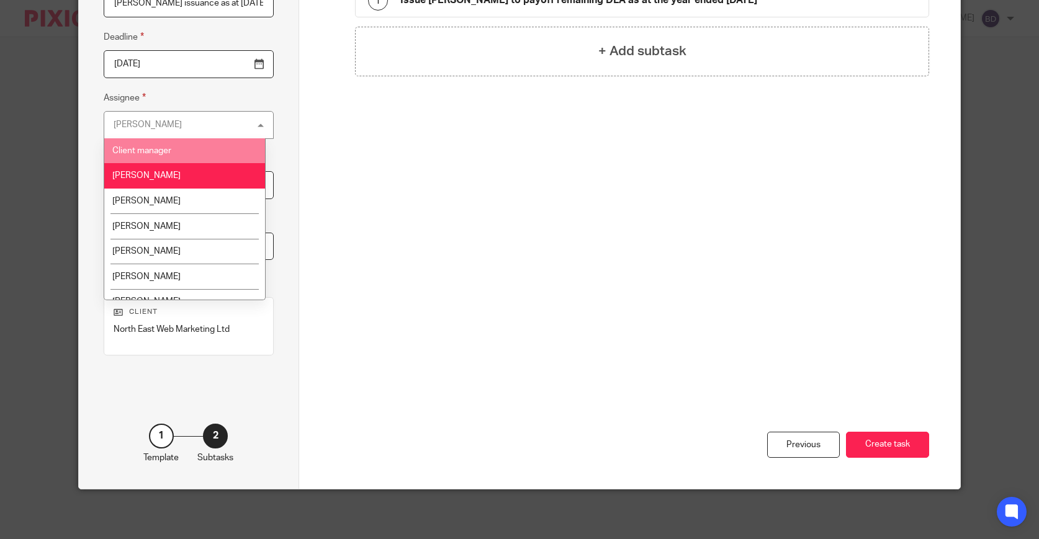
click at [241, 154] on li "Client manager" at bounding box center [184, 150] width 161 height 25
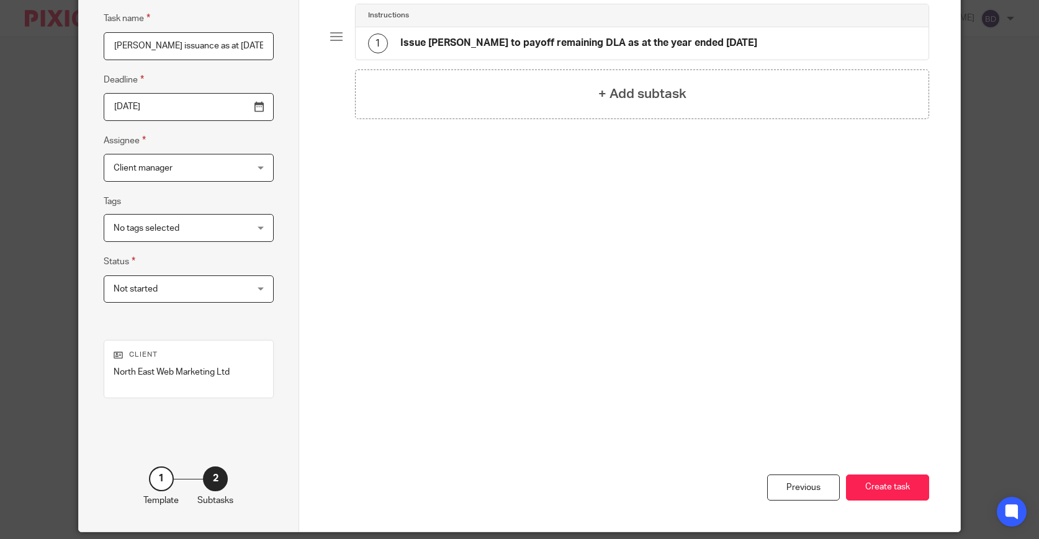
scroll to position [0, 0]
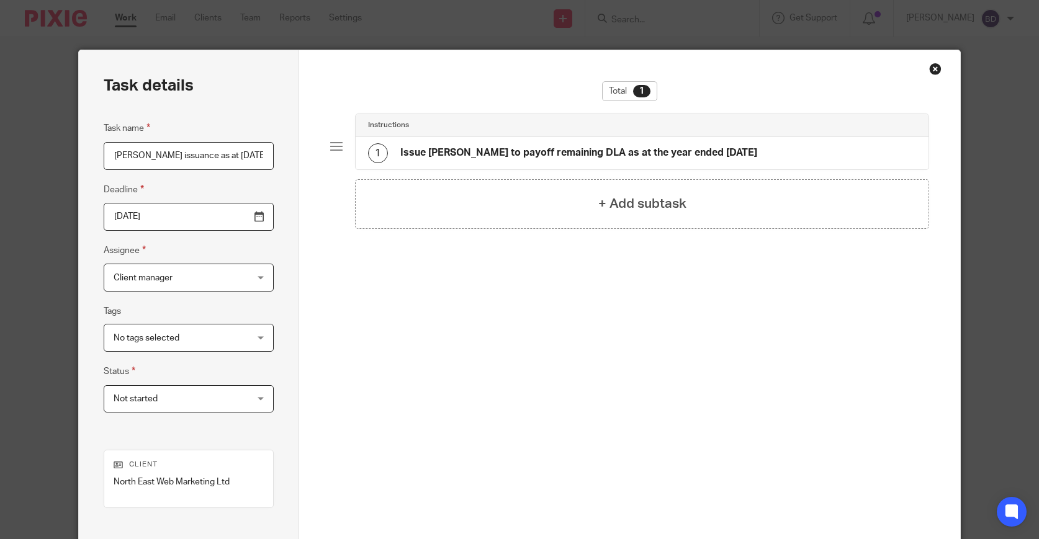
click at [235, 269] on div "Client manager Client manager" at bounding box center [189, 278] width 170 height 28
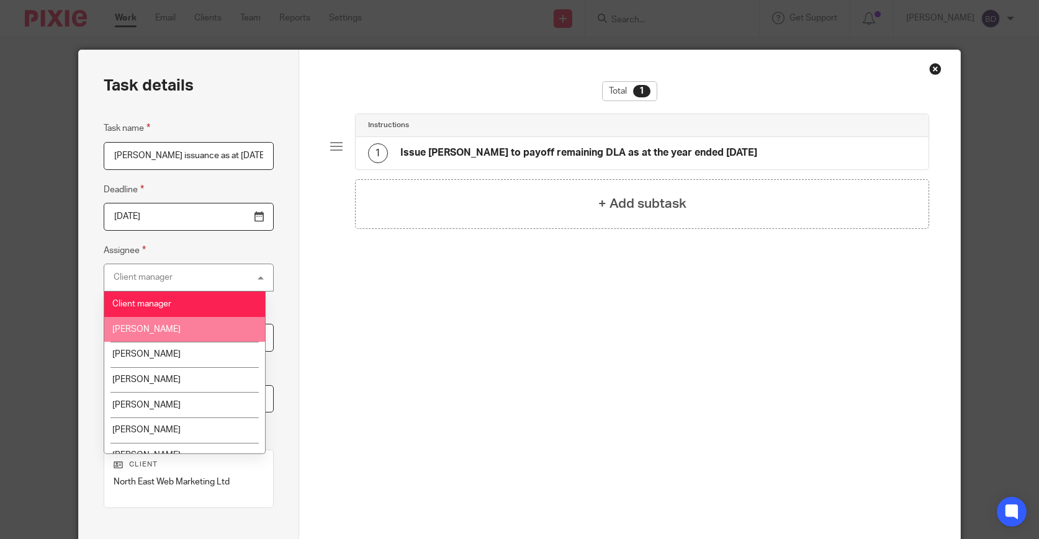
click at [217, 332] on li "[PERSON_NAME]" at bounding box center [184, 329] width 161 height 25
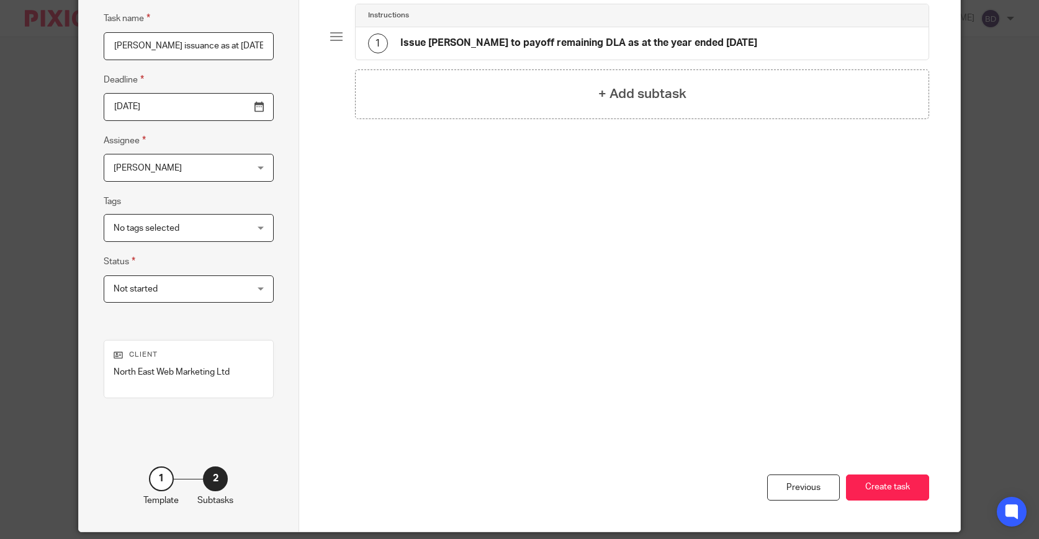
scroll to position [153, 0]
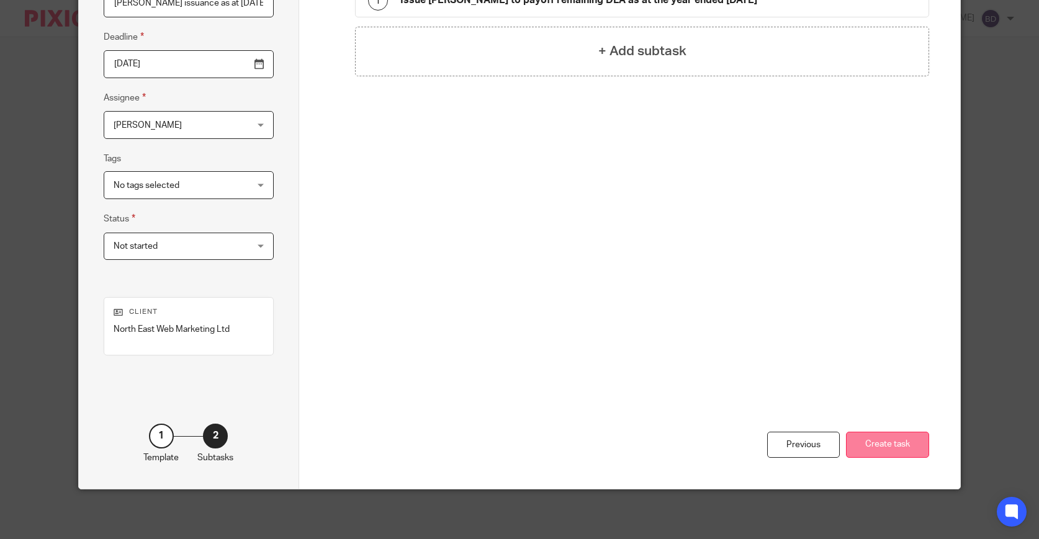
click at [923, 455] on button "Create task" at bounding box center [887, 445] width 83 height 27
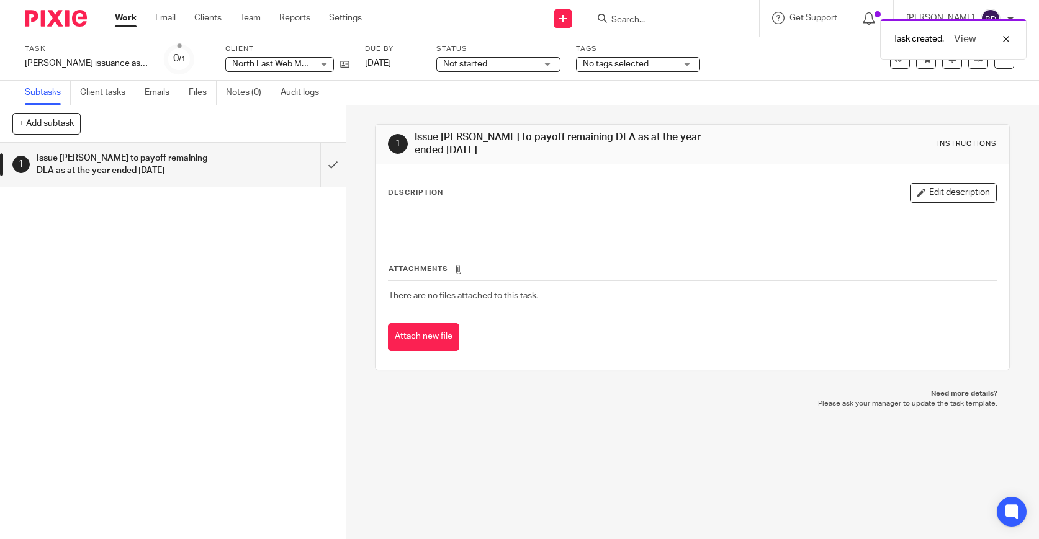
click at [61, 24] on img at bounding box center [56, 18] width 62 height 17
